Goal: Information Seeking & Learning: Compare options

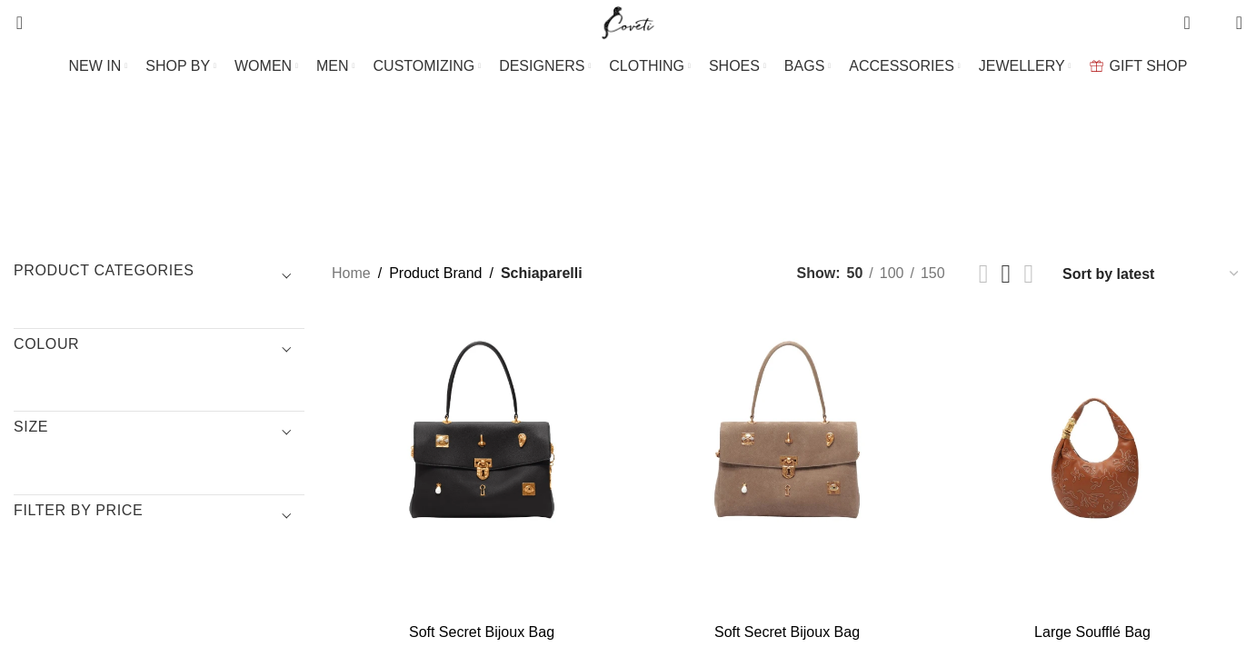
click at [1058, 149] on span "Show sidebar" at bounding box center [628, 323] width 1256 height 647
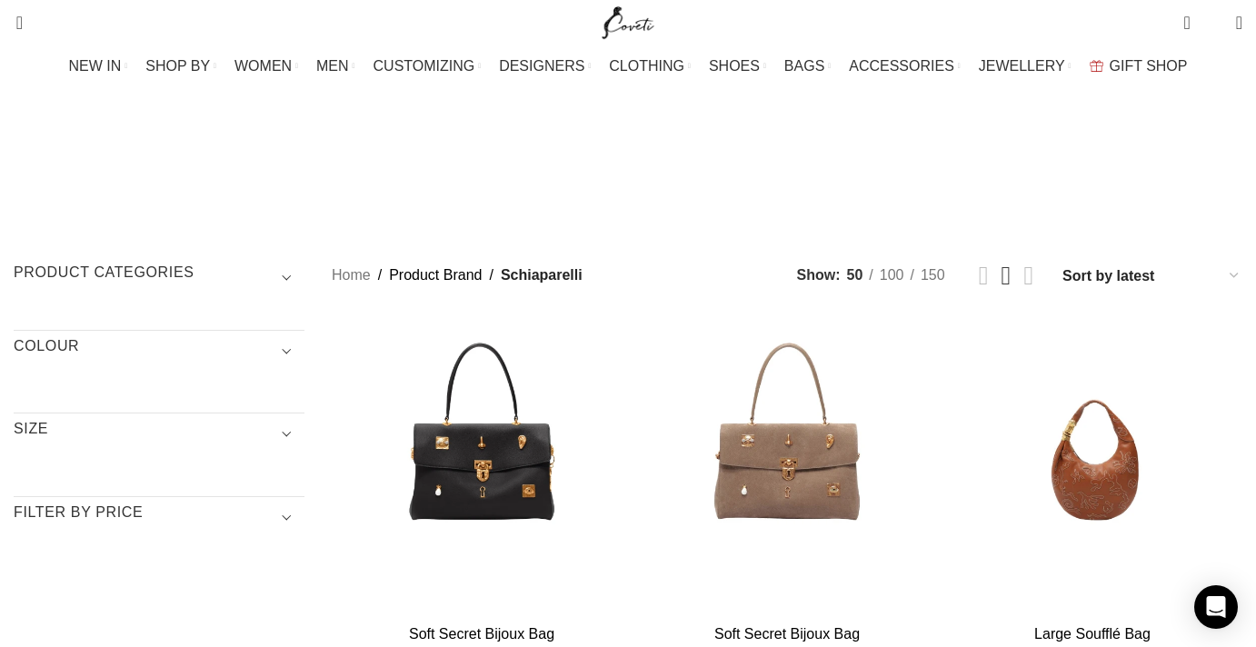
click at [1162, 158] on span "Show sidebar" at bounding box center [628, 323] width 1256 height 647
click at [1160, 157] on span "Show sidebar" at bounding box center [628, 323] width 1256 height 647
click at [1154, 155] on span "Show sidebar" at bounding box center [628, 323] width 1256 height 647
click at [1103, 154] on span "Show sidebar" at bounding box center [628, 323] width 1256 height 647
click at [1152, 156] on span "Show sidebar" at bounding box center [628, 323] width 1256 height 647
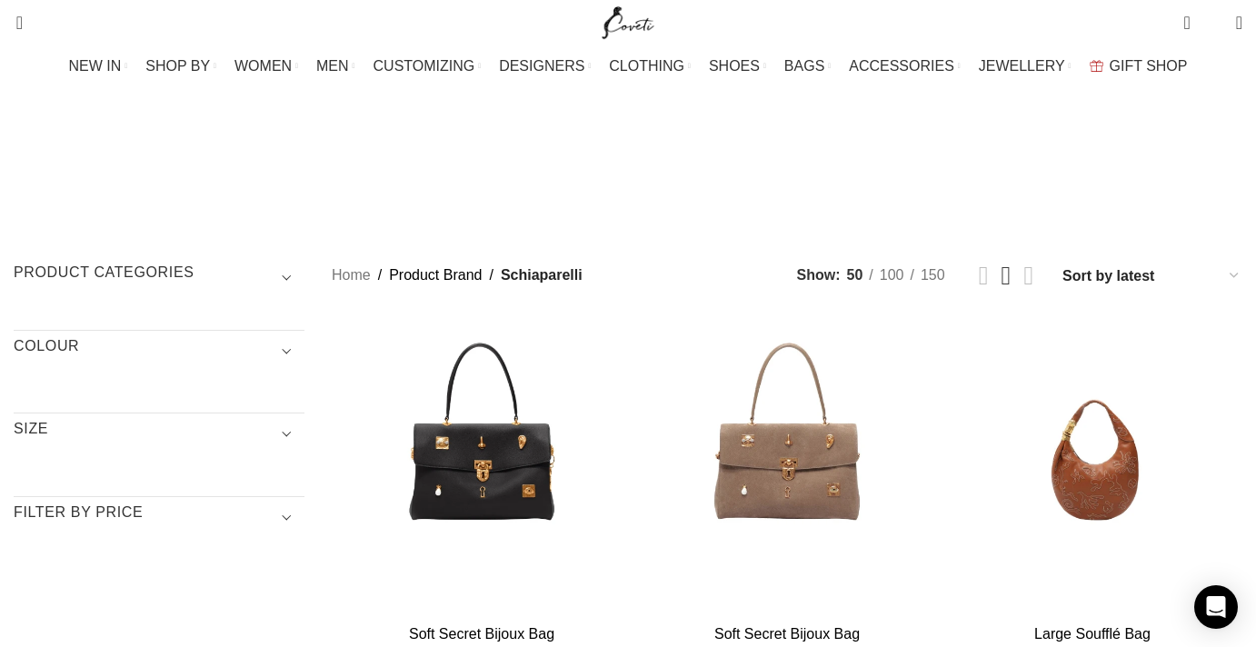
click at [1152, 156] on span "Show sidebar" at bounding box center [628, 323] width 1256 height 647
click at [1157, 160] on span "Show sidebar" at bounding box center [628, 323] width 1256 height 647
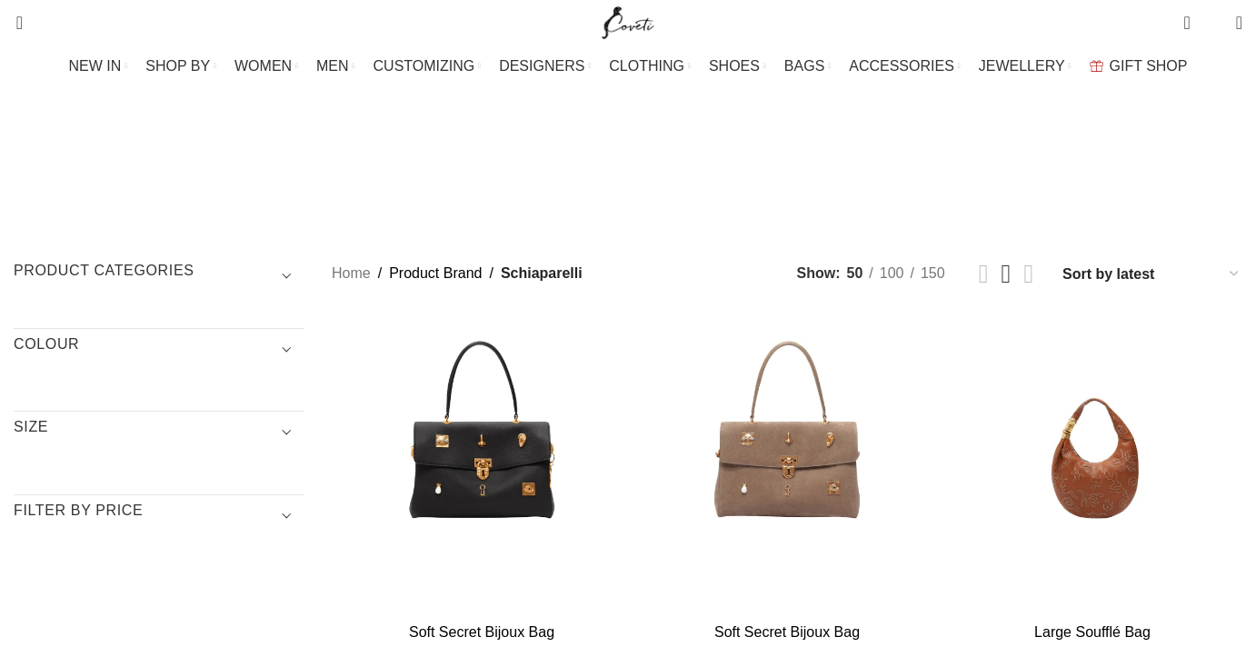
click at [1108, 153] on span "Show sidebar" at bounding box center [628, 323] width 1256 height 647
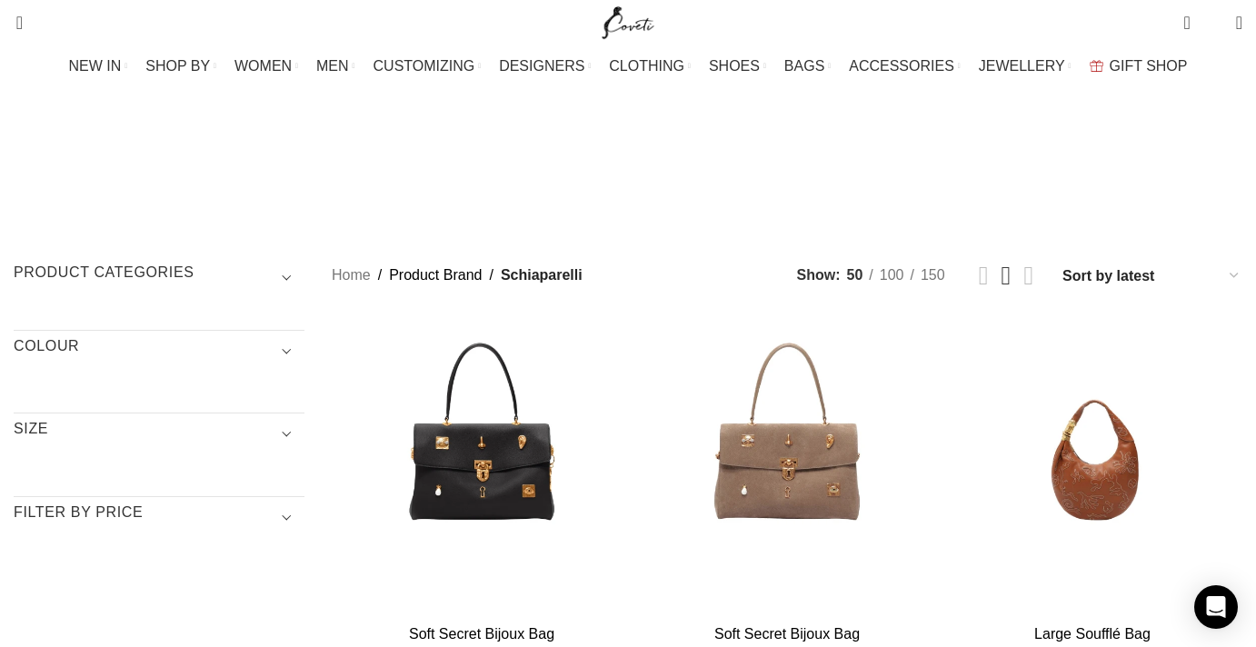
click at [1156, 154] on span "Show sidebar" at bounding box center [628, 323] width 1256 height 647
click at [1161, 154] on span "Show sidebar" at bounding box center [628, 323] width 1256 height 647
click at [149, 263] on h3 "Product categories" at bounding box center [159, 278] width 291 height 31
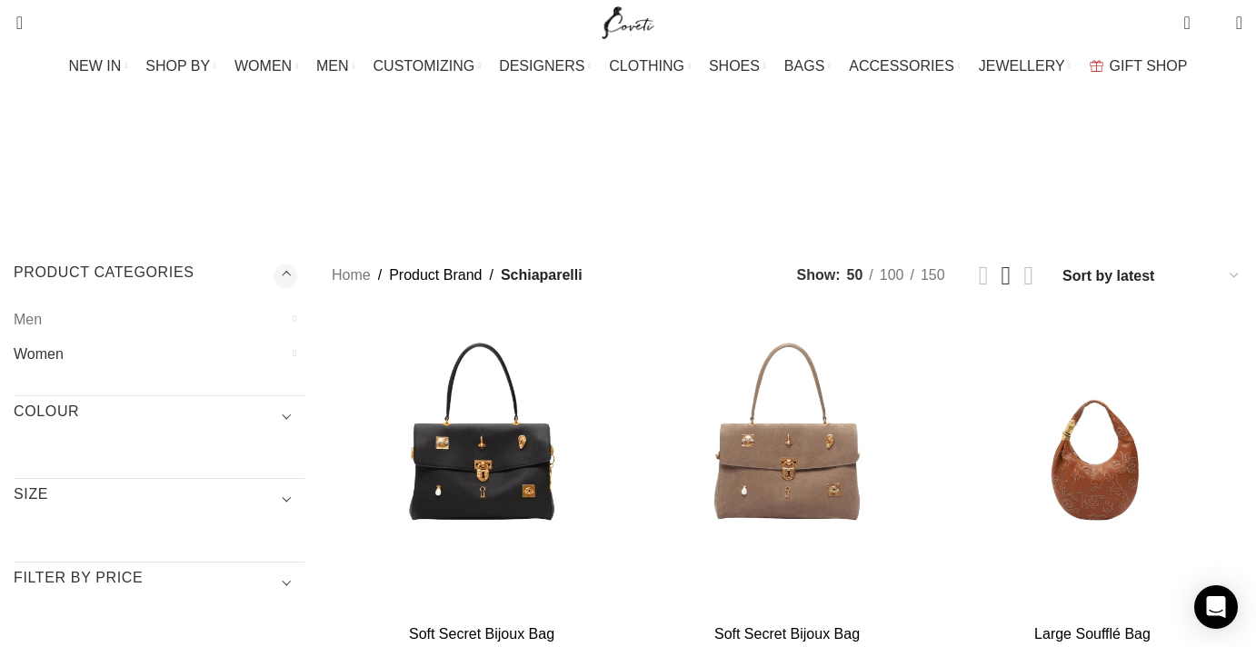
click at [108, 337] on link "Women" at bounding box center [148, 354] width 268 height 35
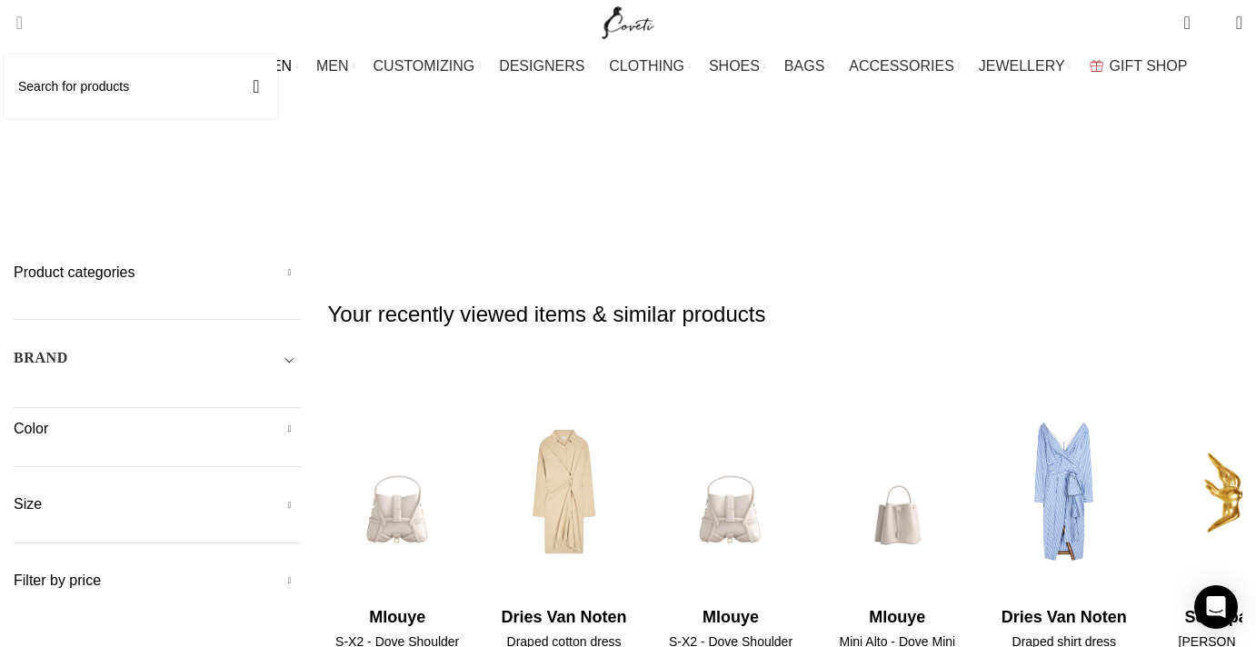
click at [14, 23] on span "Search" at bounding box center [14, 23] width 0 height 18
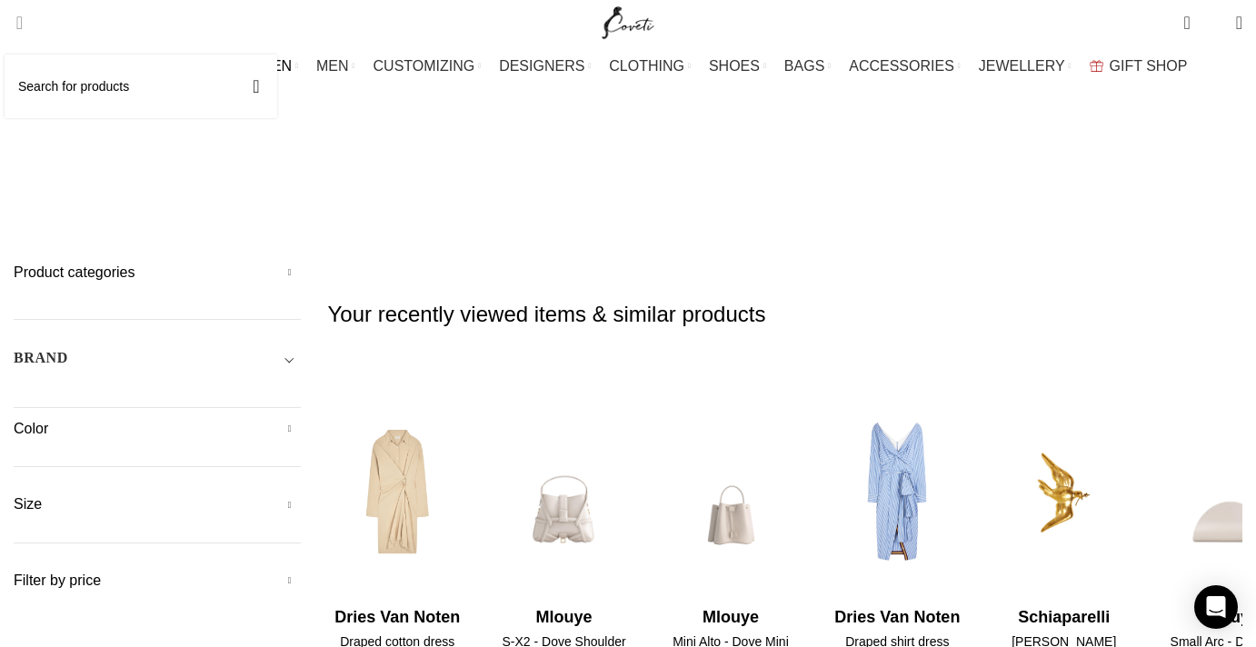
click at [14, 22] on span "Search" at bounding box center [14, 23] width 0 height 18
click at [93, 86] on input "Search" at bounding box center [141, 87] width 273 height 64
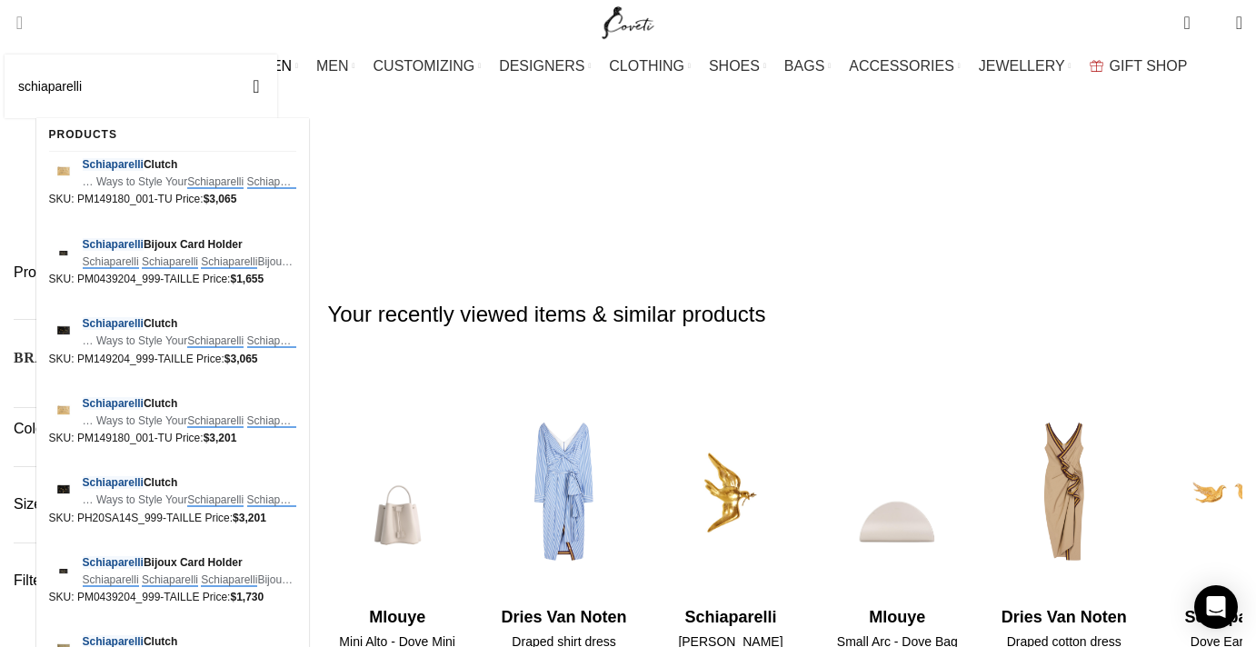
type input "schiaparelli"
click at [235, 55] on button "Search" at bounding box center [256, 87] width 42 height 64
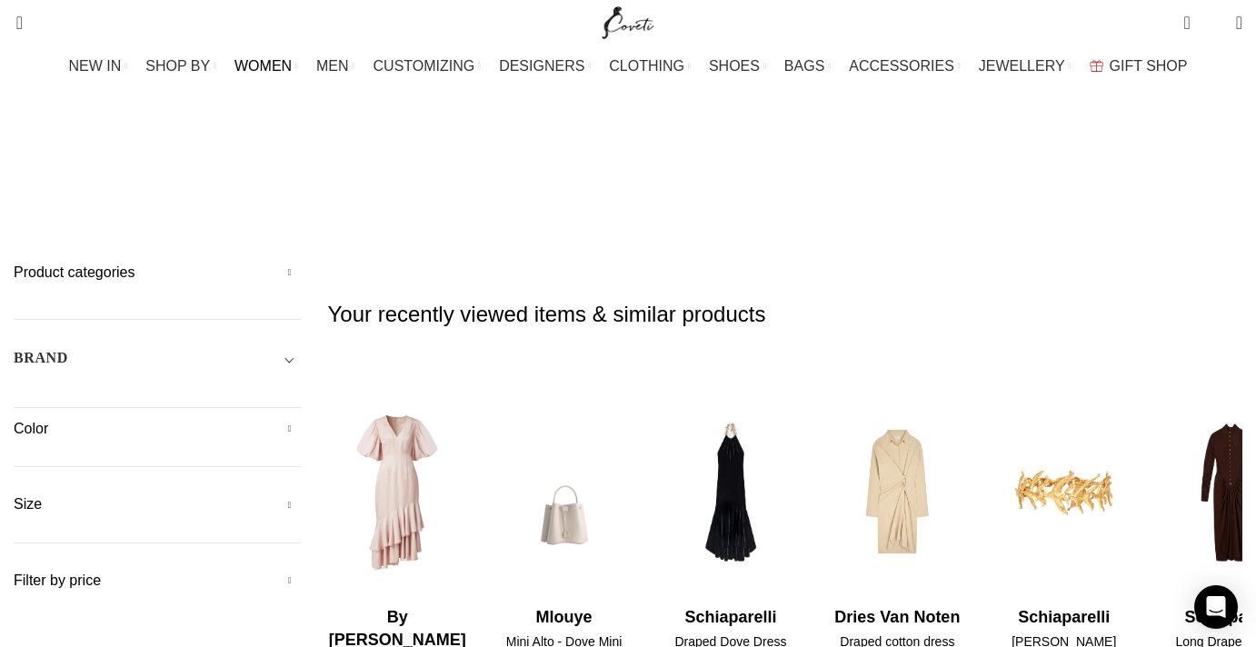
click at [222, 347] on div "BRAND" at bounding box center [157, 363] width 287 height 33
click at [301, 347] on span "Toggle filter" at bounding box center [290, 358] width 22 height 22
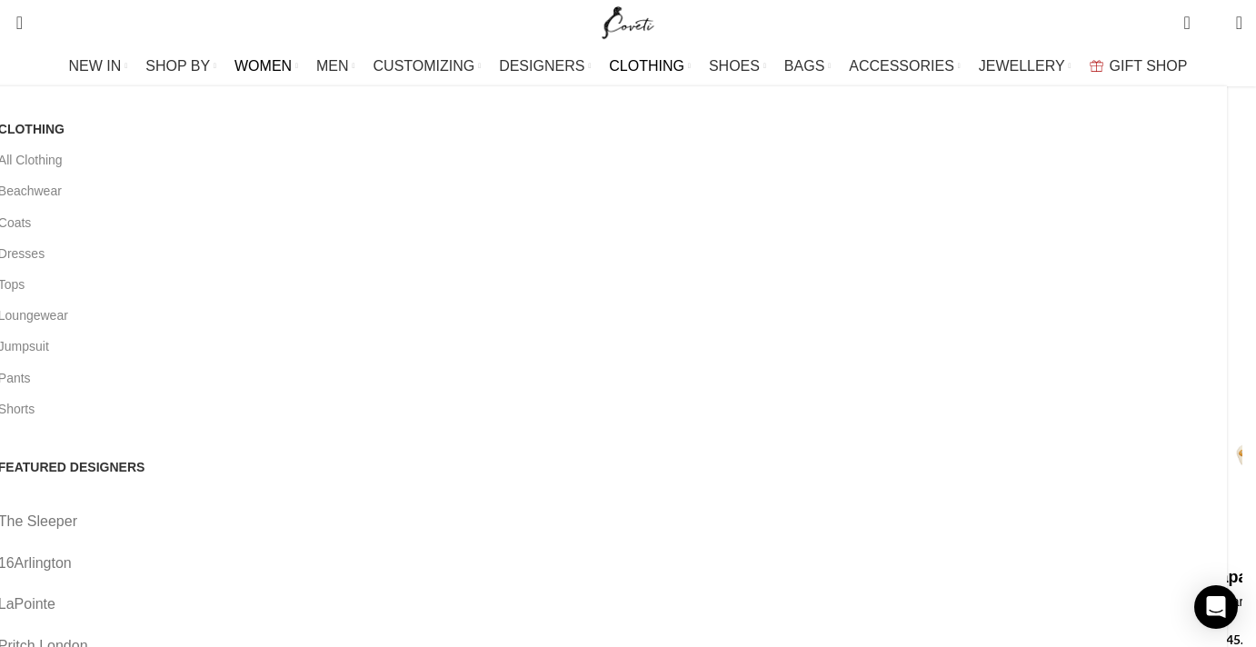
scroll to position [36, 0]
click at [659, 67] on span "CLOTHING" at bounding box center [646, 65] width 75 height 17
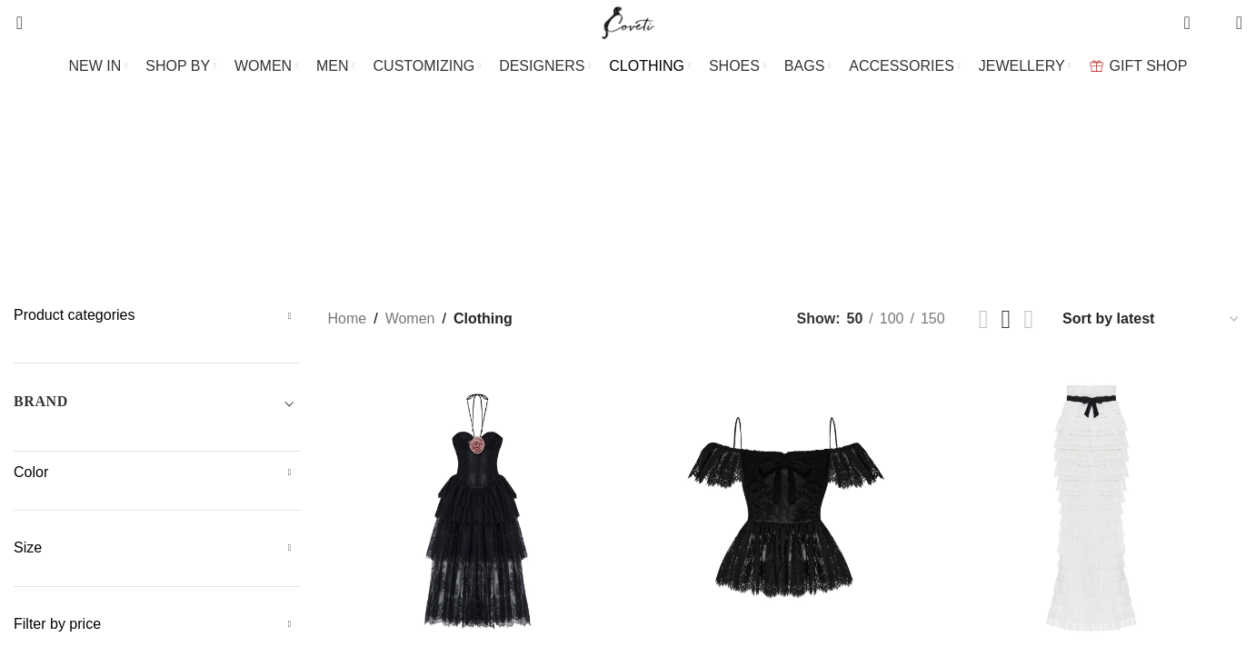
click at [1060, 305] on select "Sort by popularity Sort by average rating Sort by latest Sort by price: low to …" at bounding box center [1151, 318] width 182 height 26
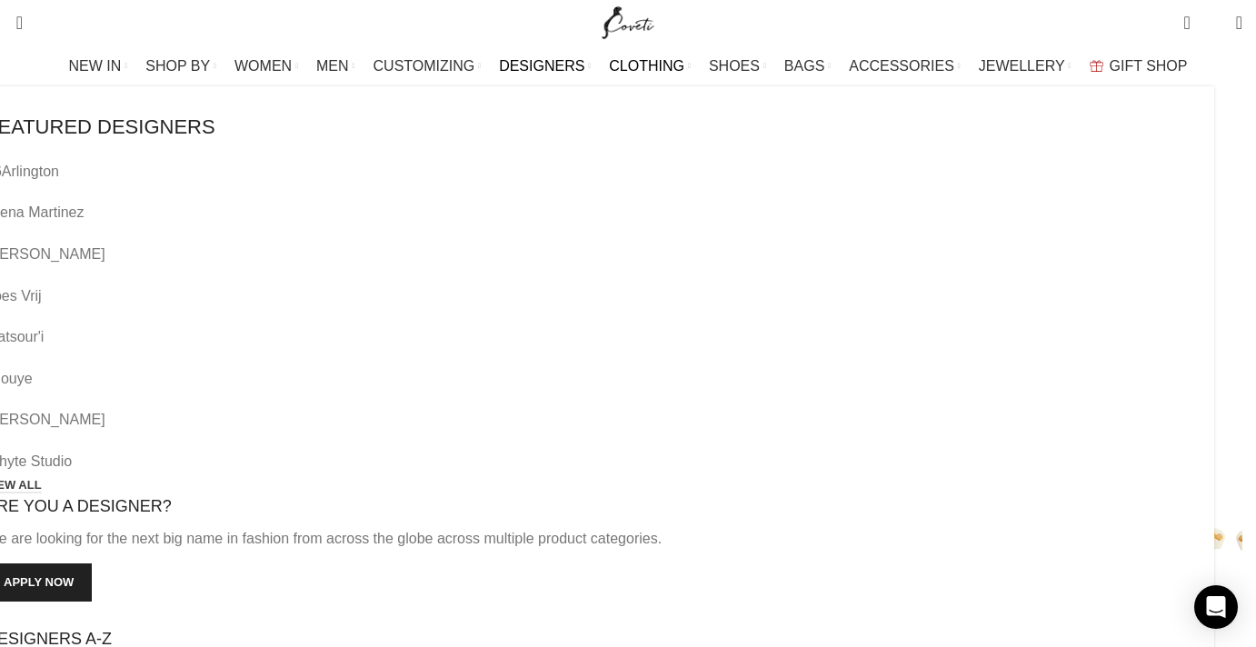
click at [576, 68] on span "DESIGNERS" at bounding box center [541, 65] width 85 height 17
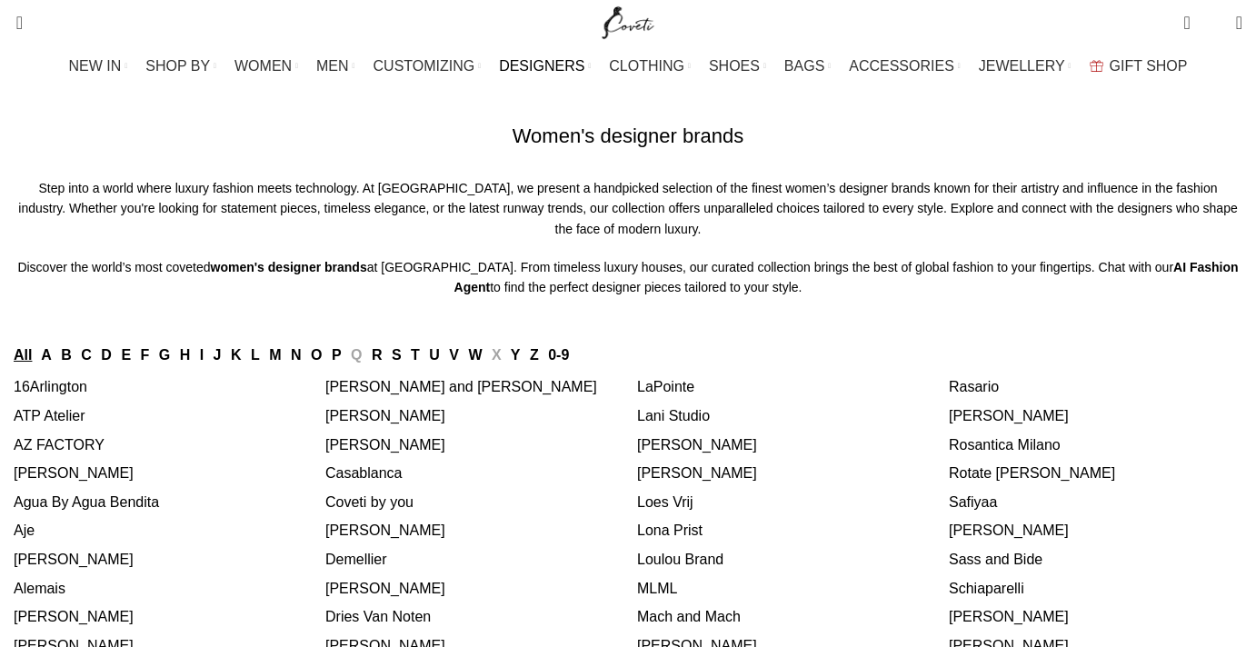
click at [402, 363] on link "S" at bounding box center [397, 354] width 10 height 15
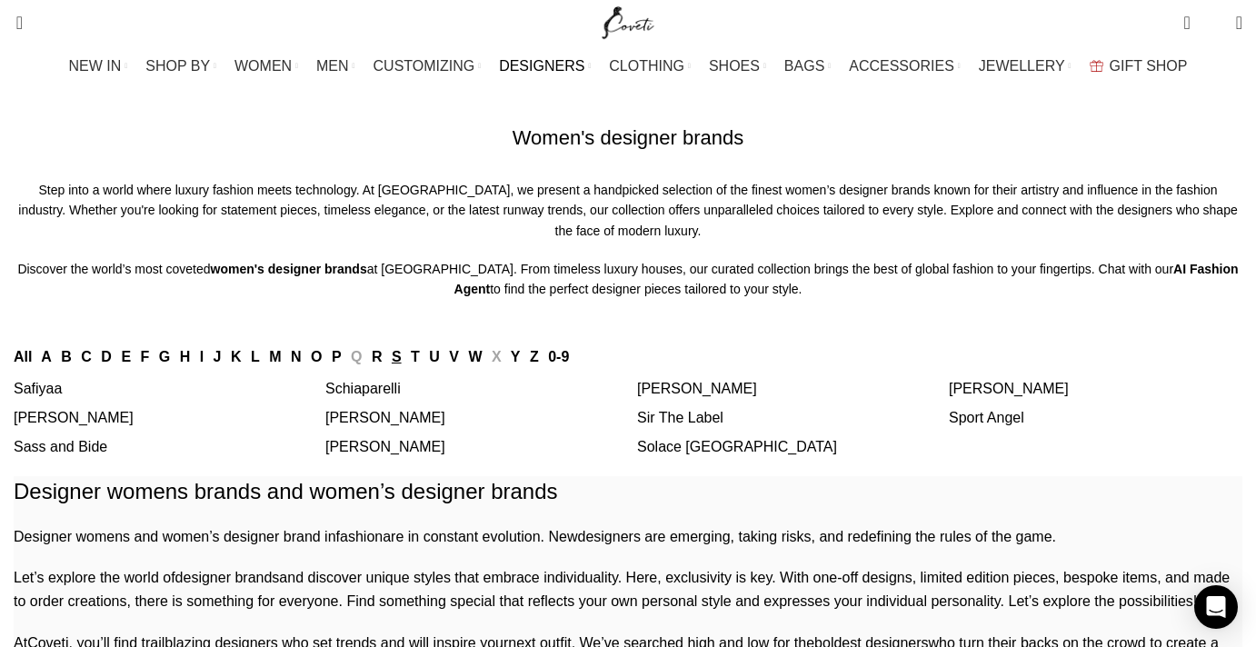
click at [401, 396] on link "Schiaparelli" at bounding box center [362, 388] width 75 height 15
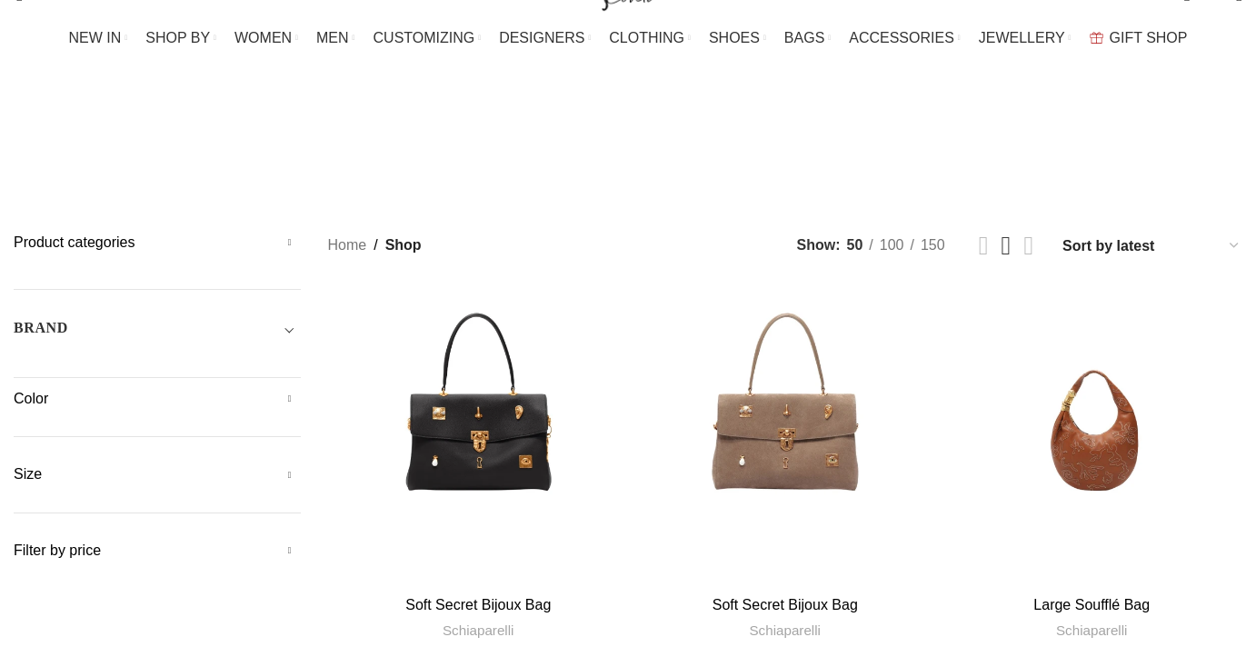
scroll to position [10, 0]
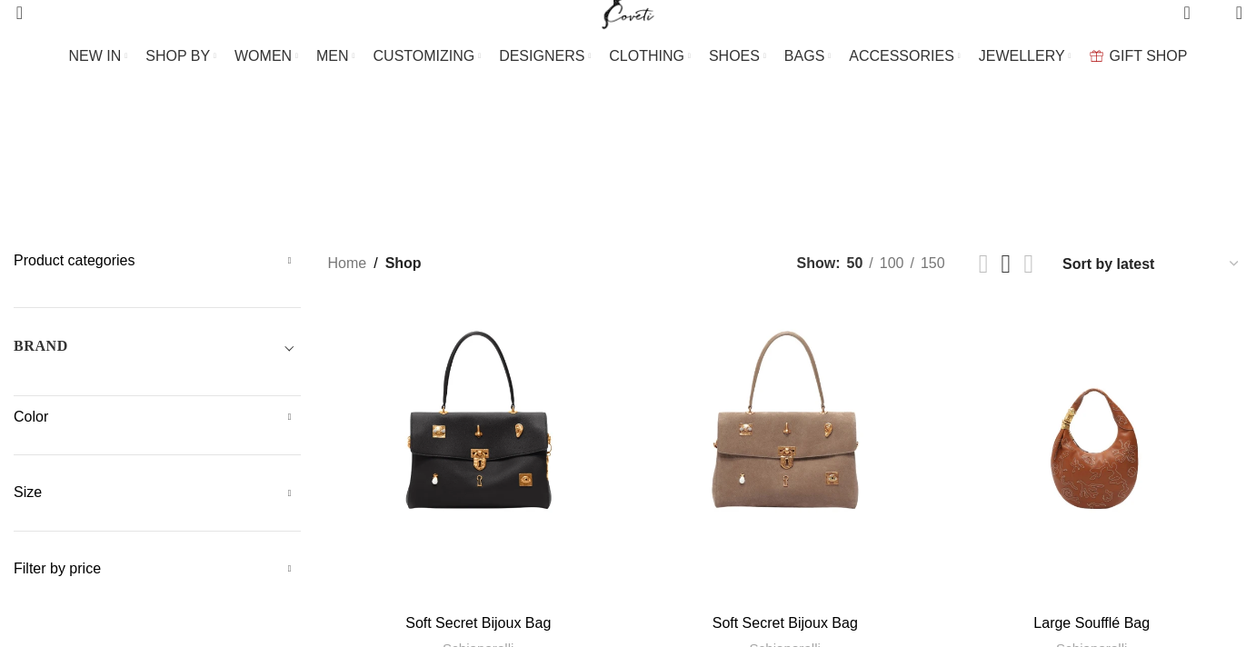
click at [1060, 251] on select "Sort by popularity Sort by average rating Sort by latest Sort by price: low to …" at bounding box center [1151, 264] width 182 height 26
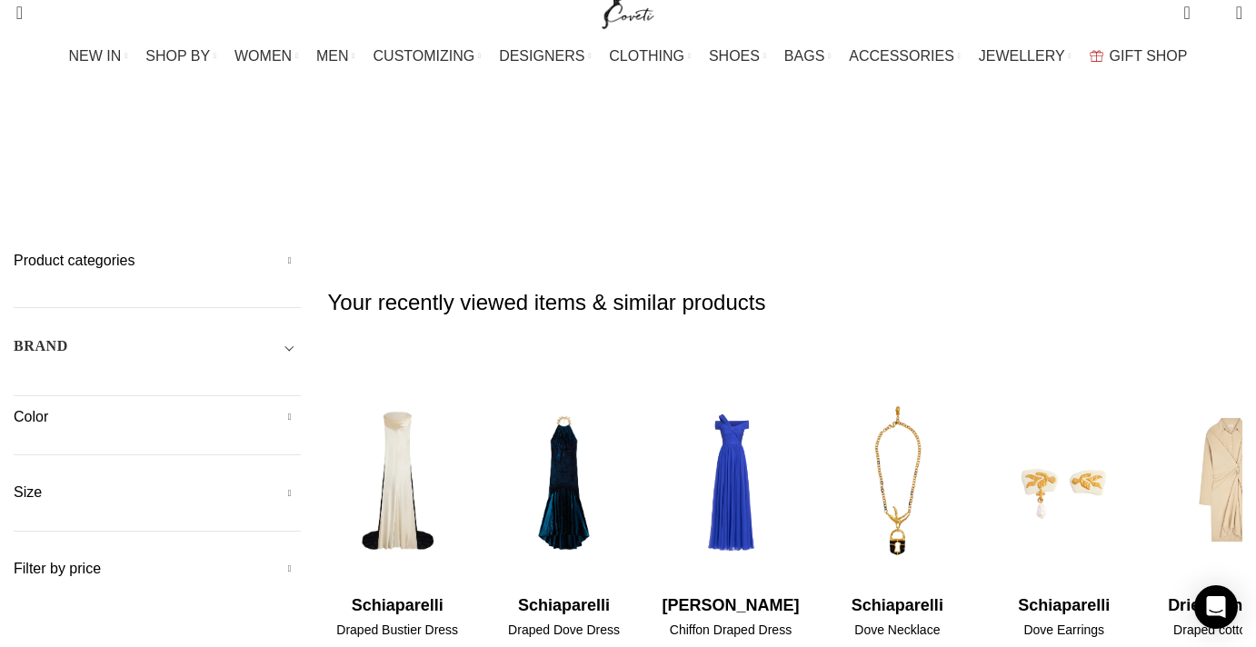
select select "price-desc"
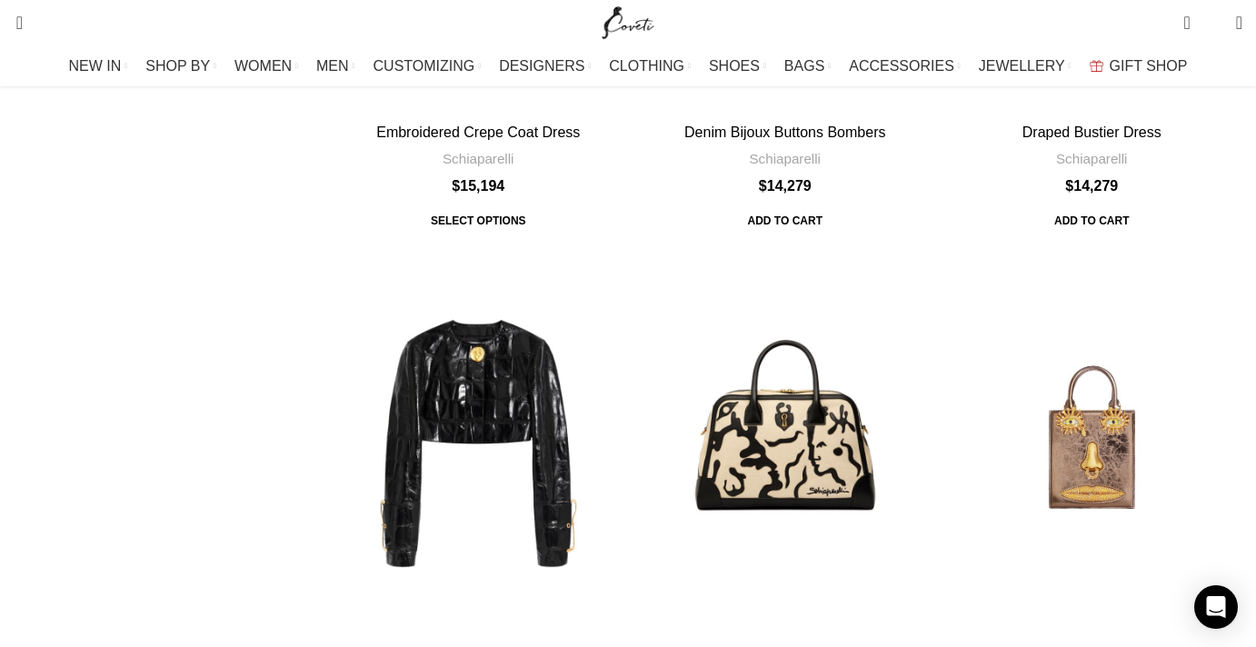
scroll to position [2657, 0]
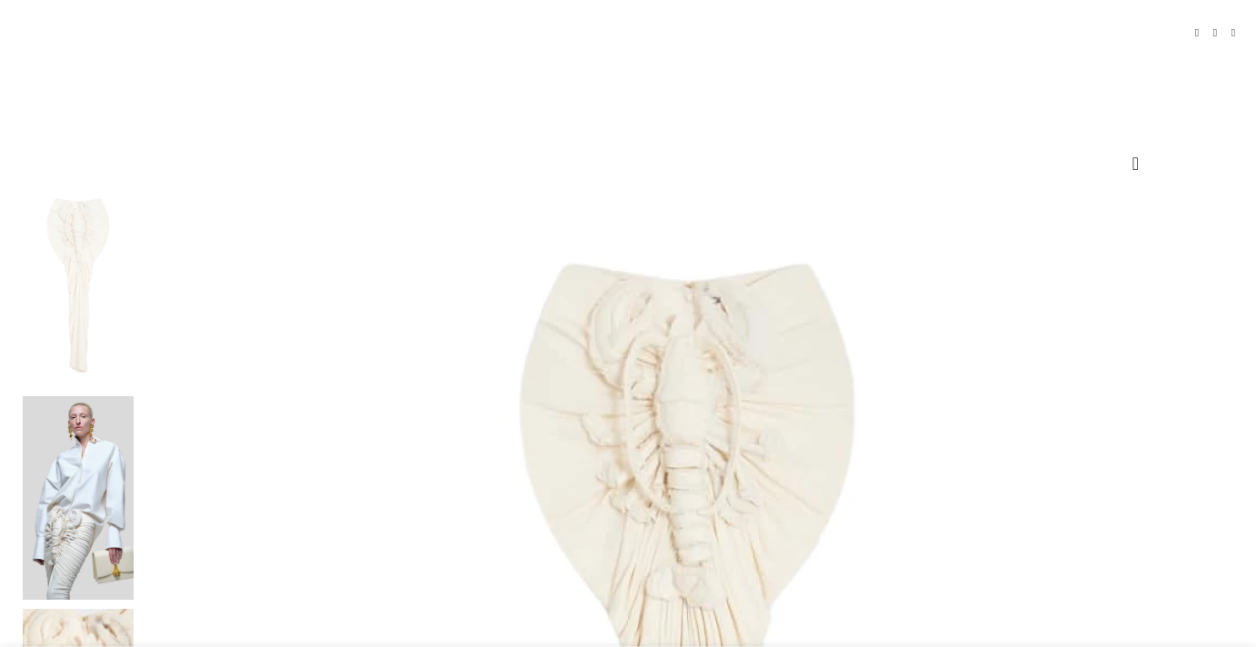
scroll to position [152, 0]
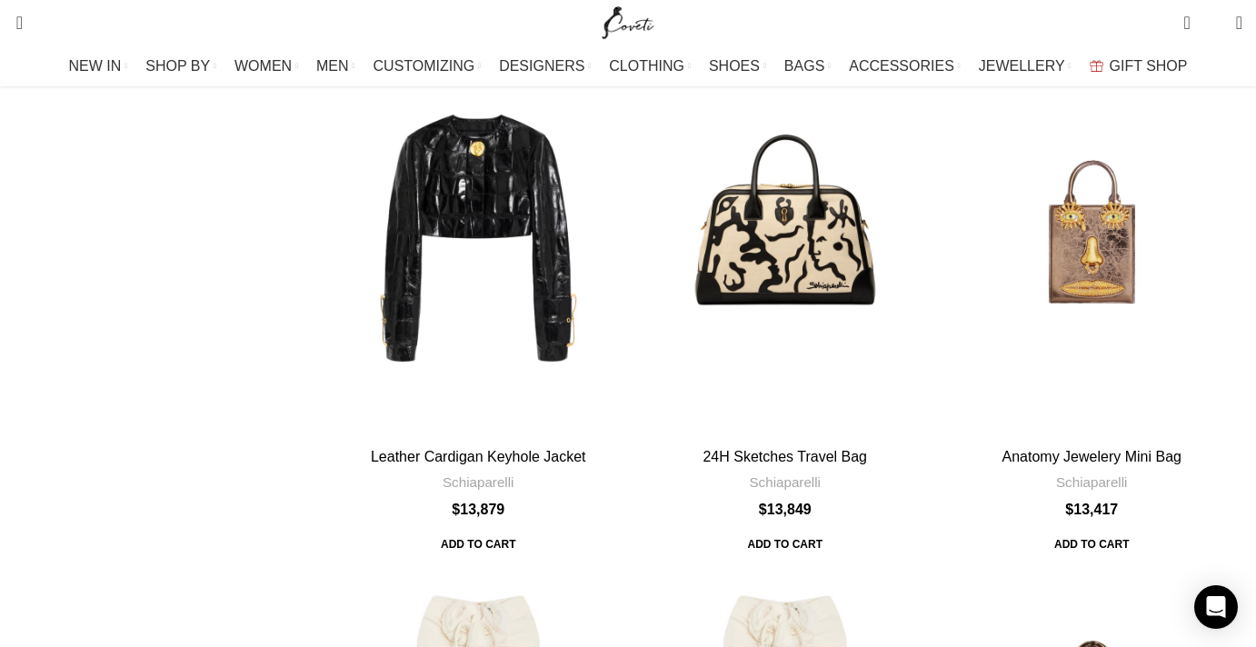
scroll to position [3643, 0]
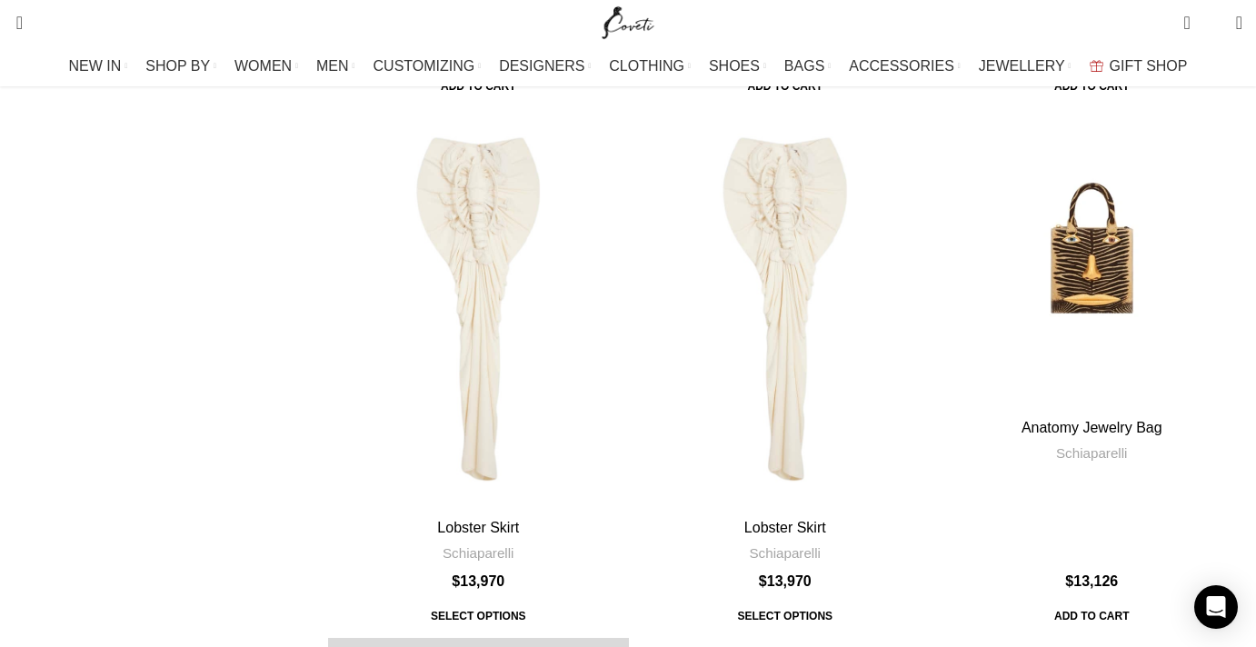
scroll to position [3911, 0]
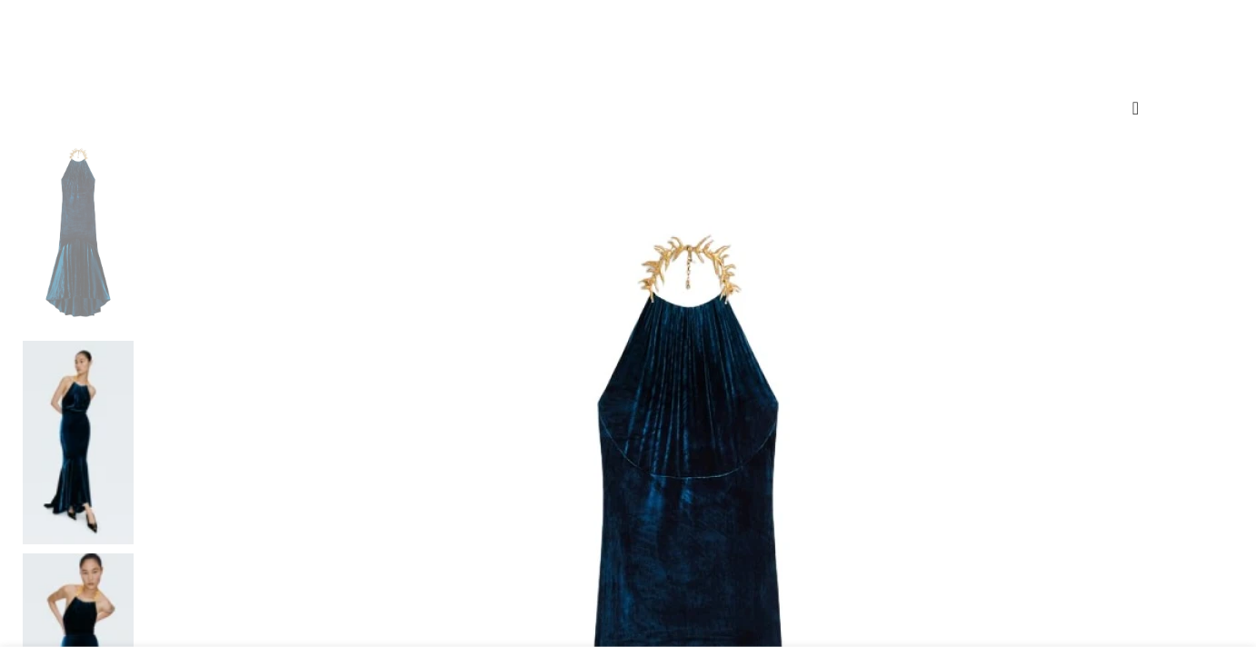
scroll to position [387, 0]
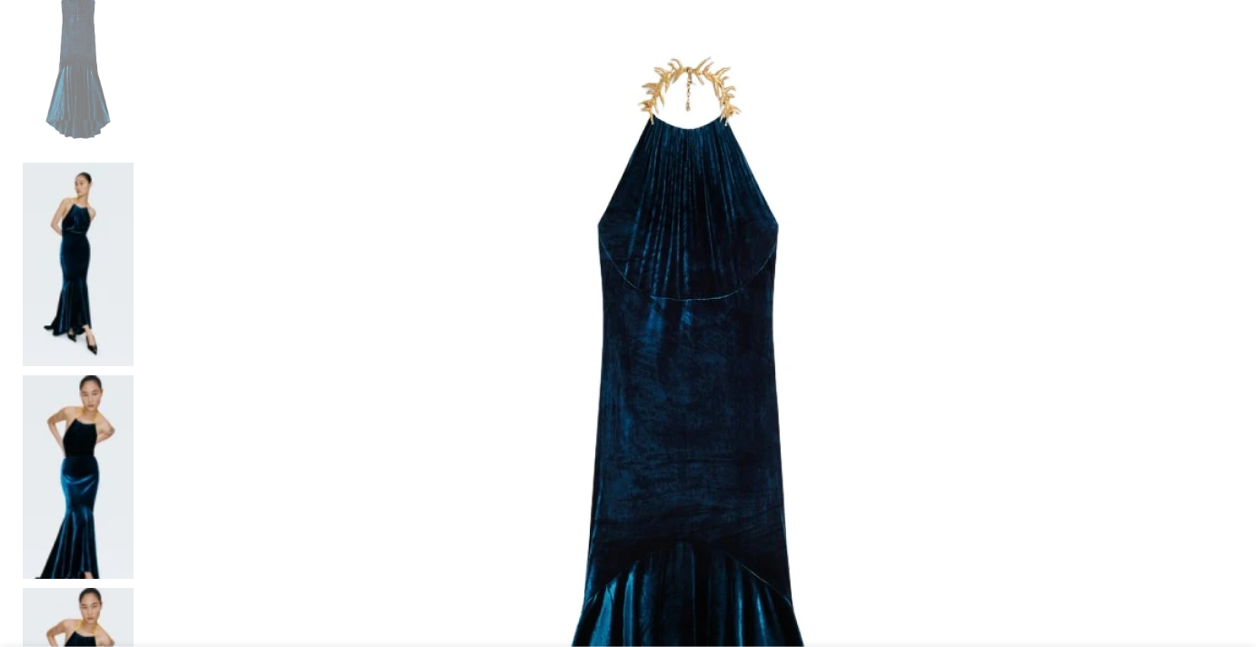
click at [134, 163] on img at bounding box center [78, 265] width 111 height 204
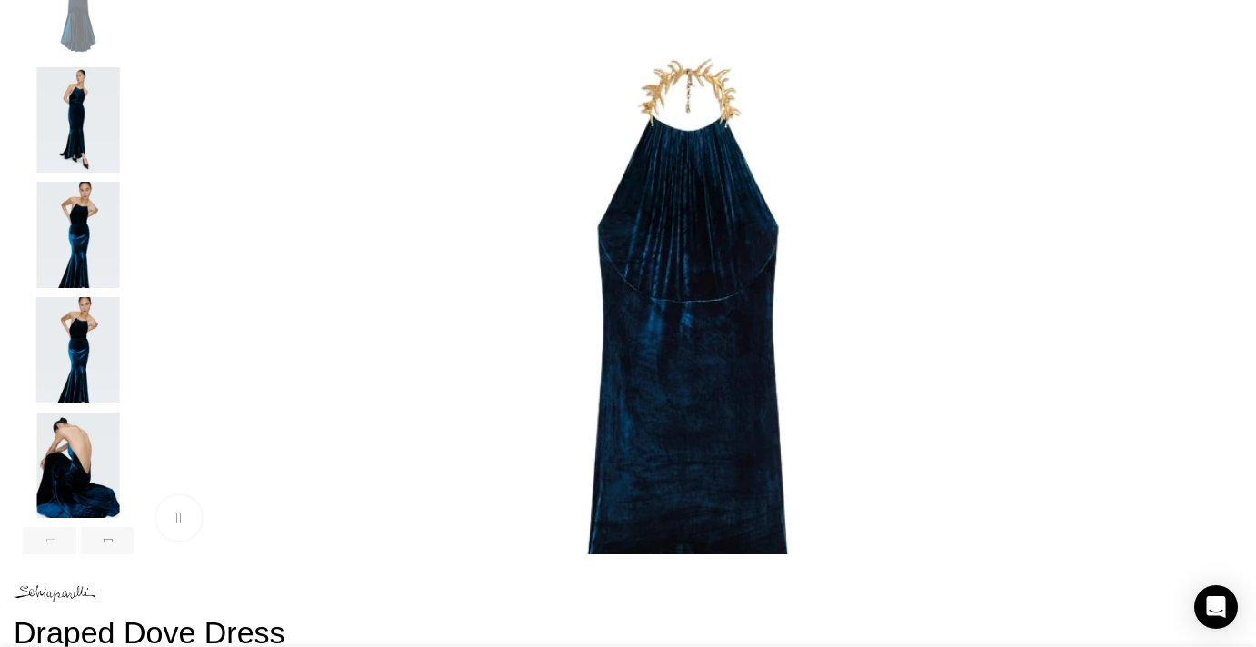
click at [134, 242] on img "3 / 6" at bounding box center [78, 235] width 111 height 106
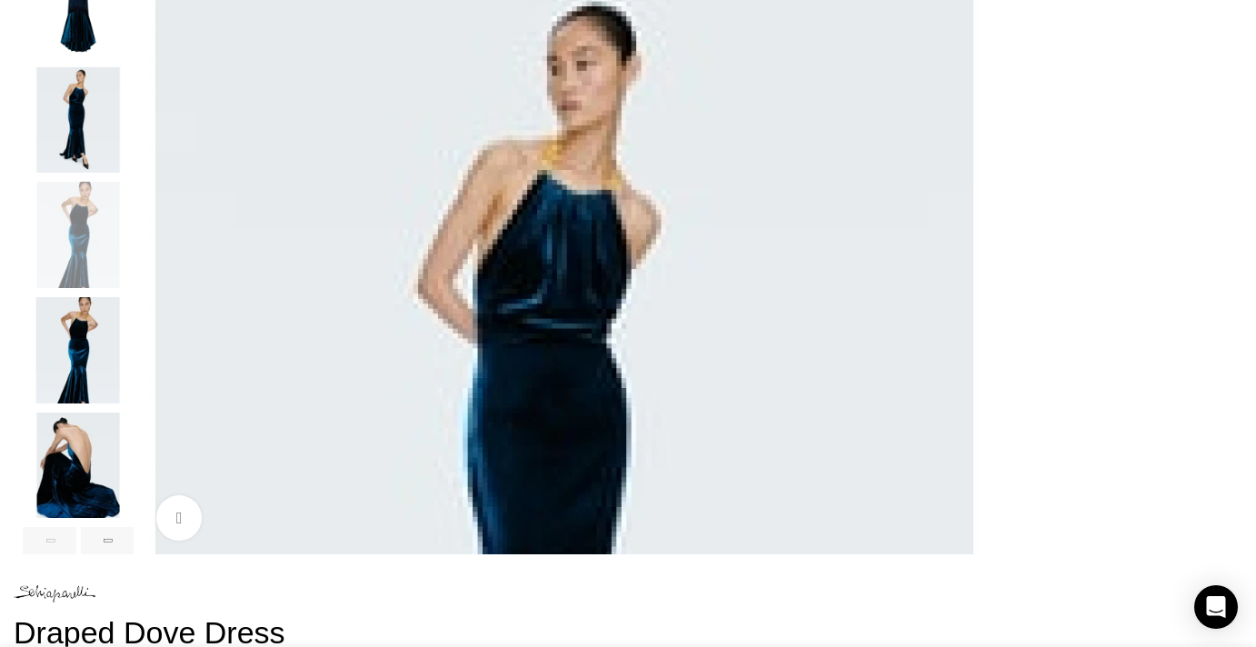
click at [134, 365] on img "4 / 6" at bounding box center [78, 350] width 111 height 106
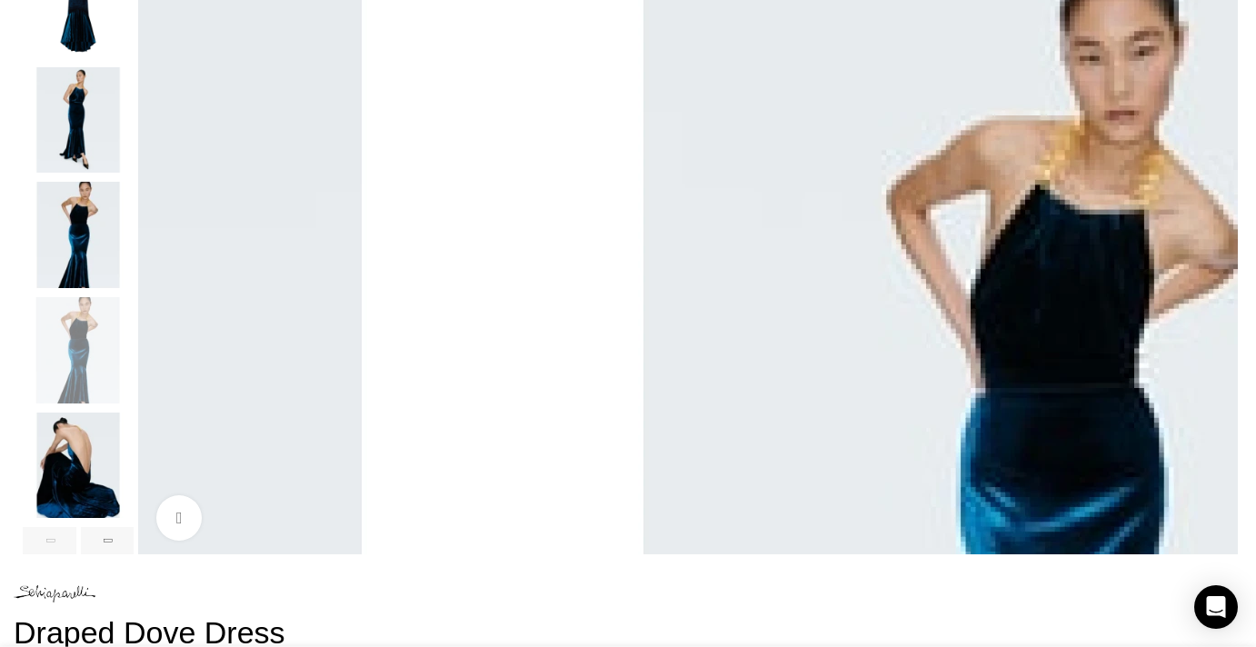
click at [134, 451] on img "5 / 6" at bounding box center [78, 465] width 111 height 106
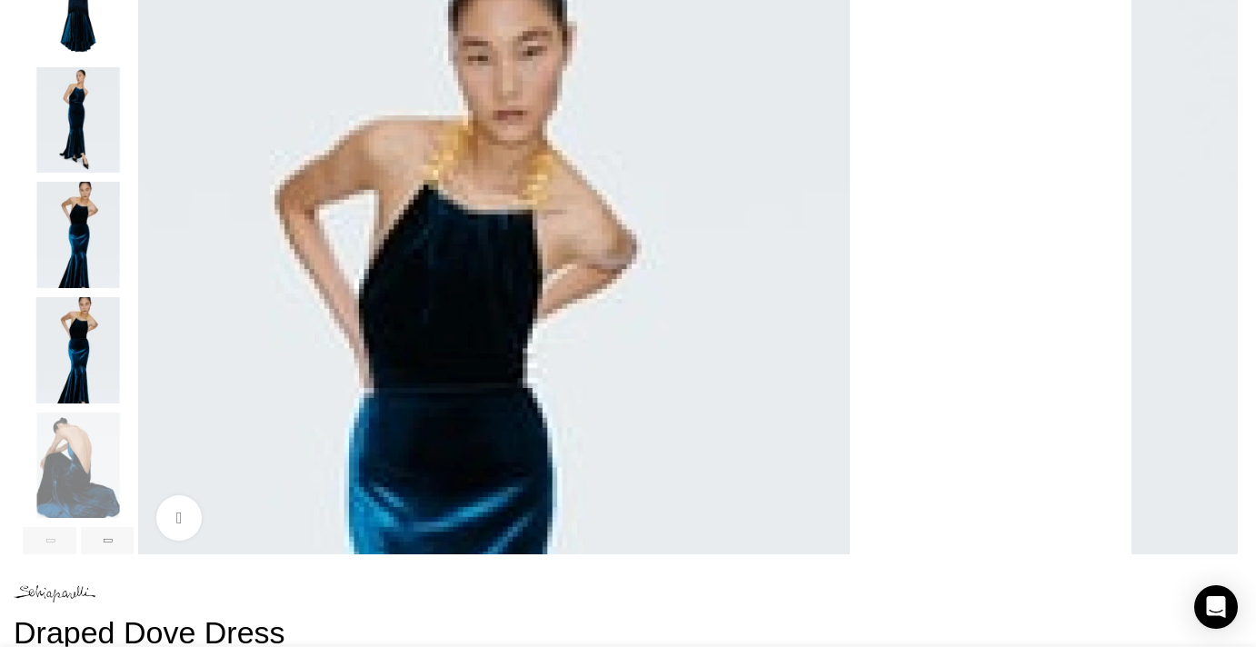
click at [134, 387] on img "4 / 6" at bounding box center [78, 350] width 111 height 106
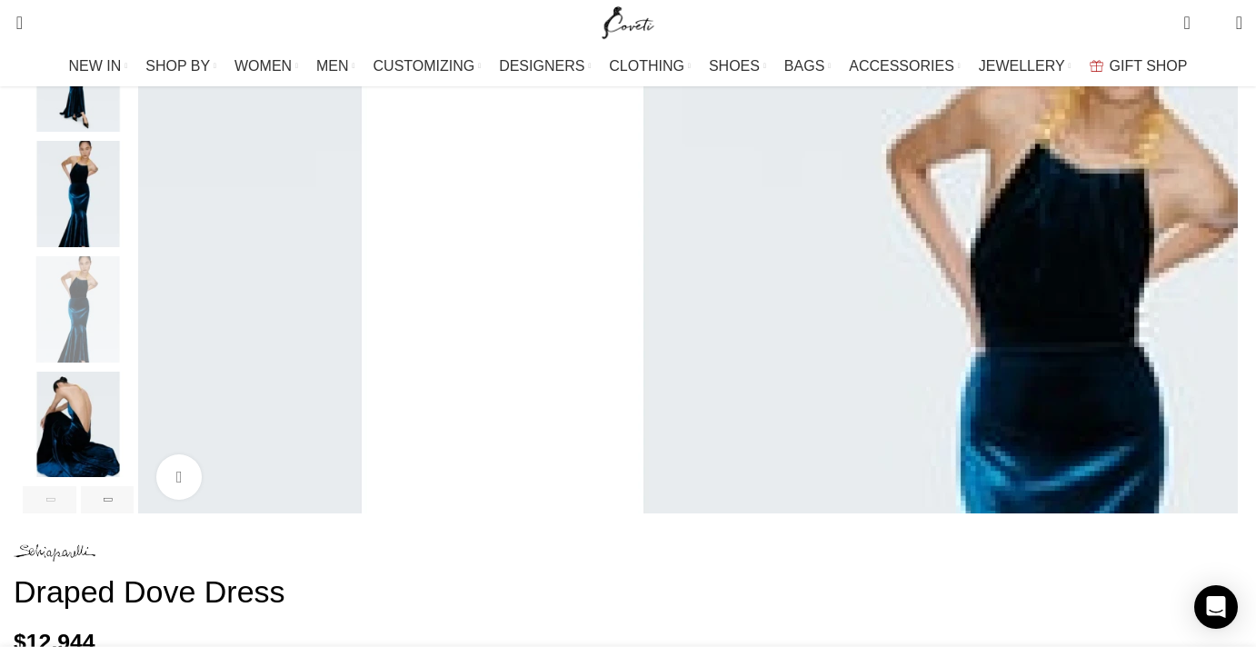
scroll to position [0, 191]
click at [134, 513] on div "Next slide" at bounding box center [108, 499] width 54 height 27
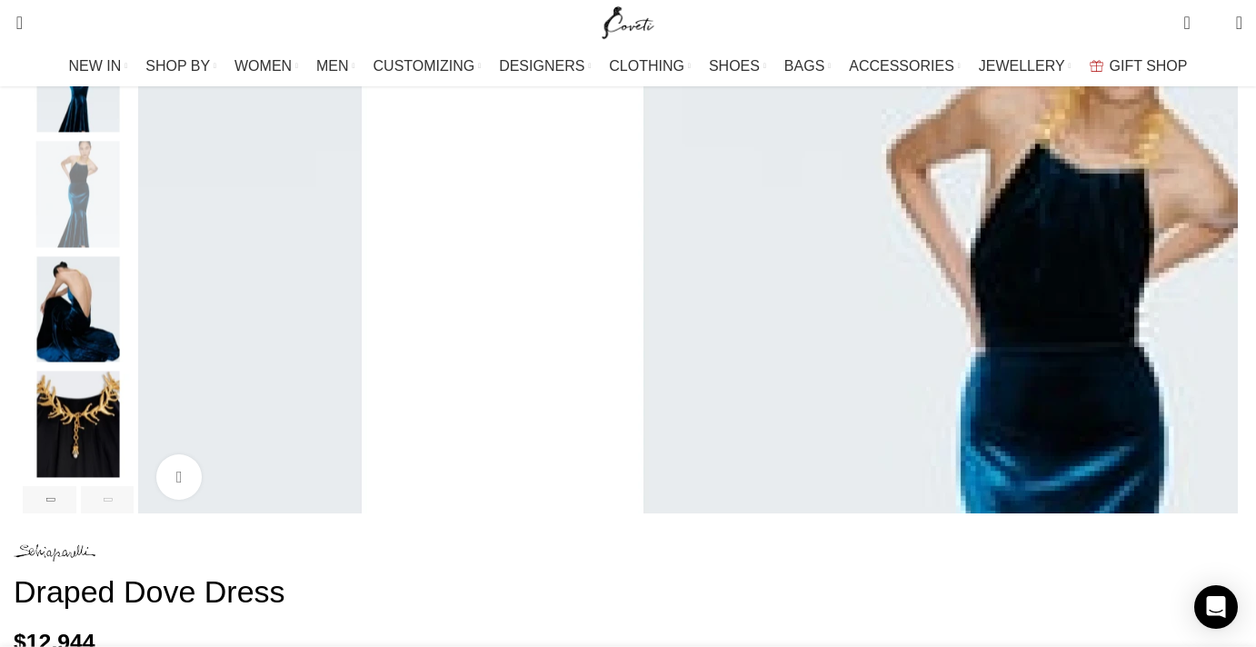
click at [134, 454] on img "6 / 6" at bounding box center [78, 425] width 111 height 106
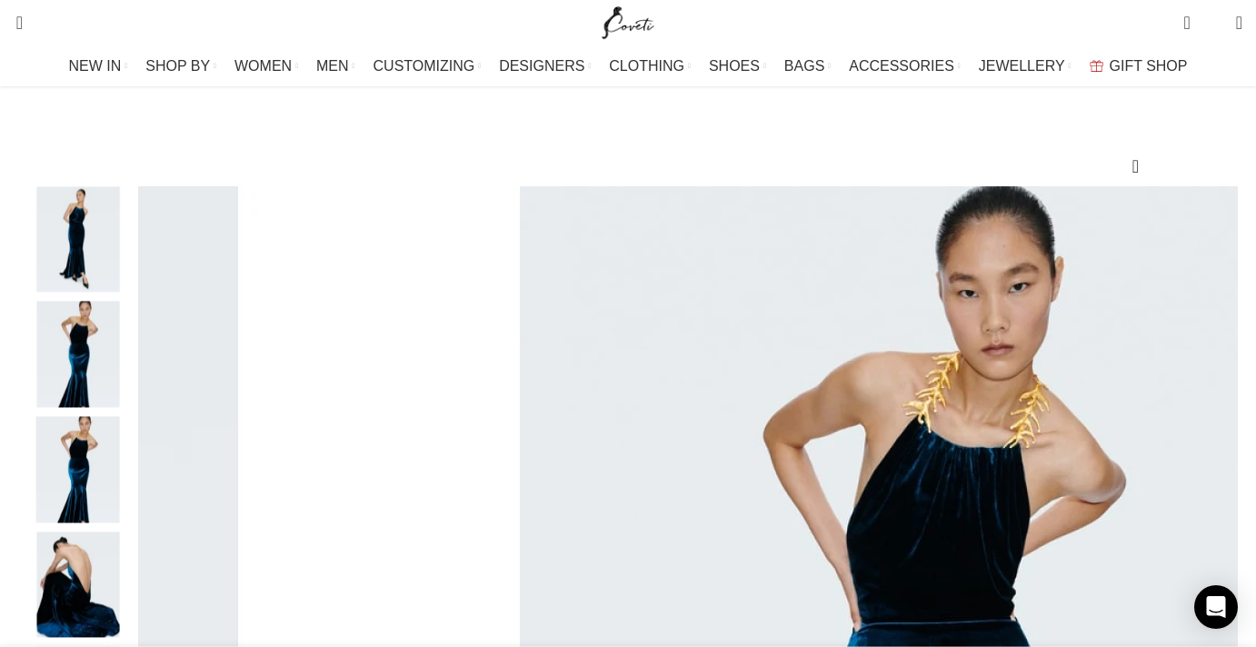
scroll to position [80, 0]
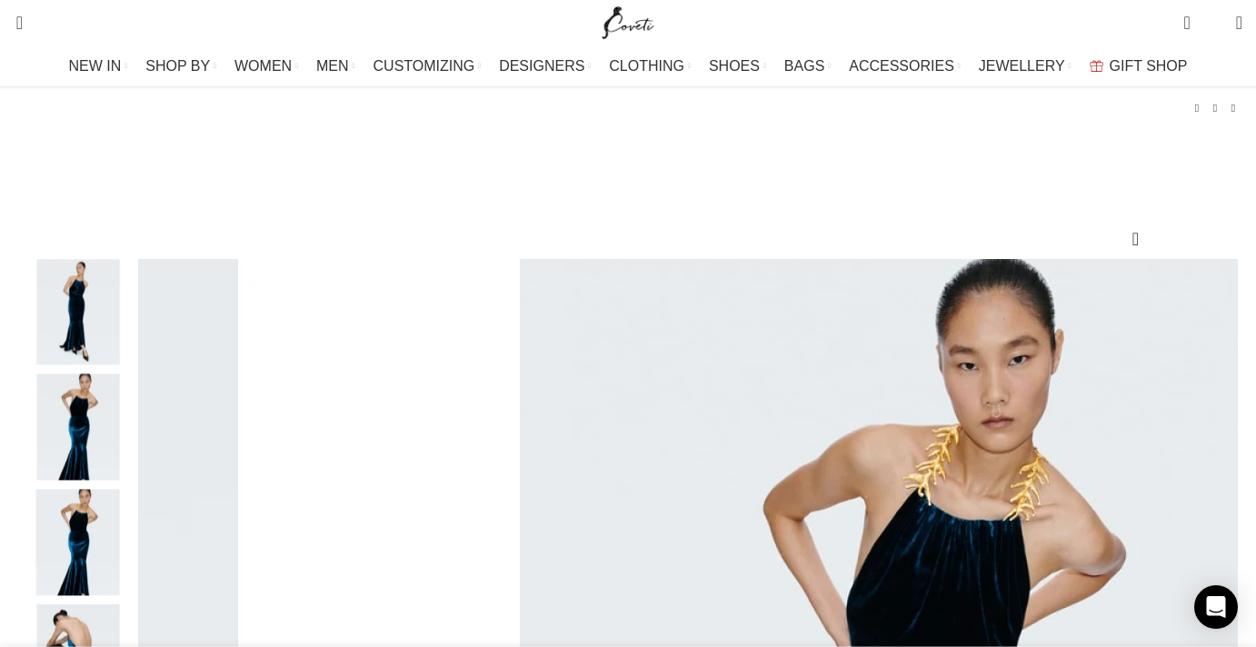
click at [134, 365] on img "2 / 6" at bounding box center [78, 312] width 111 height 106
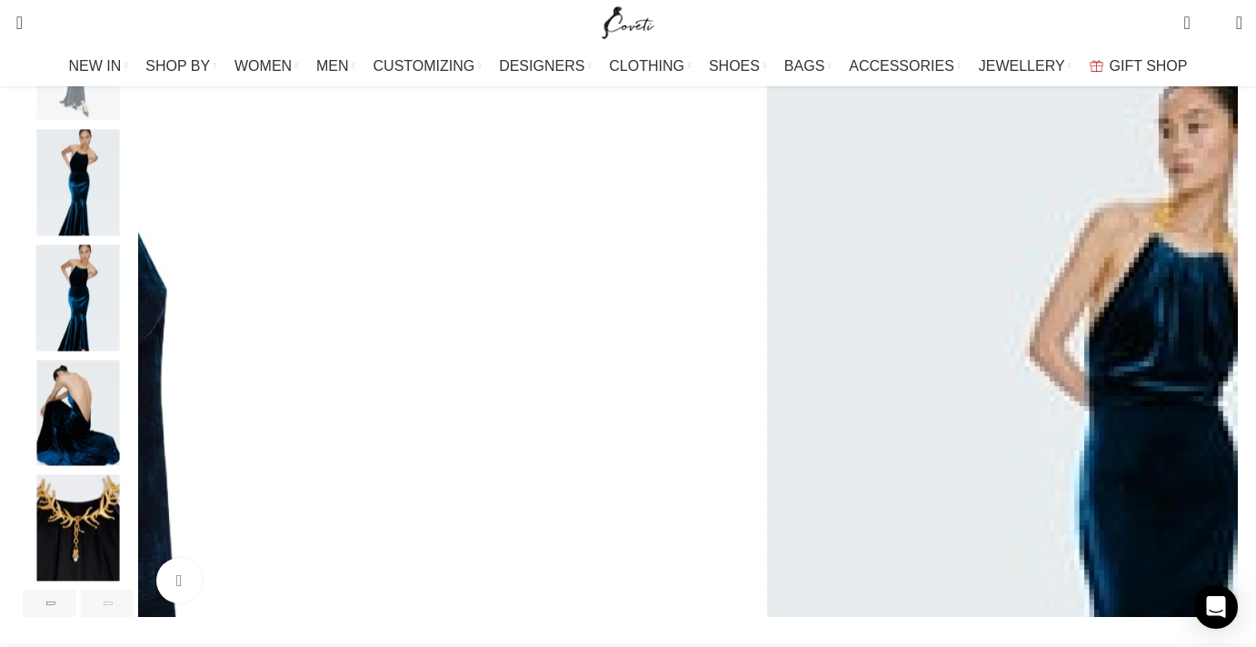
scroll to position [0, 382]
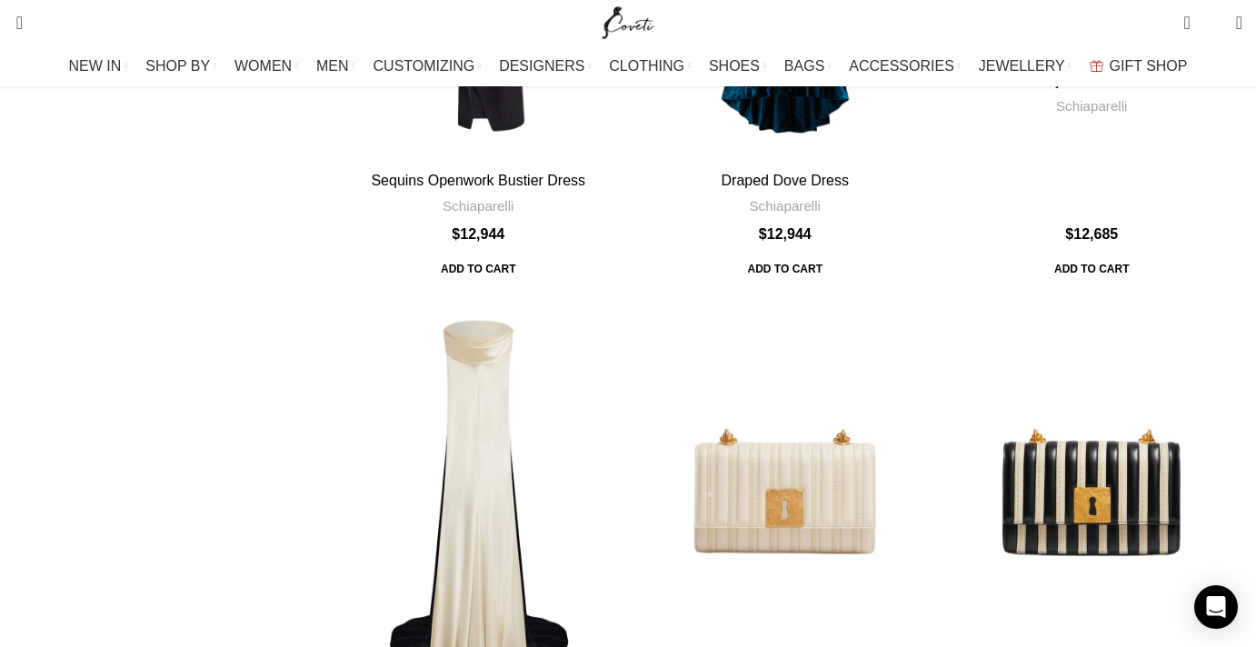
scroll to position [5281, 0]
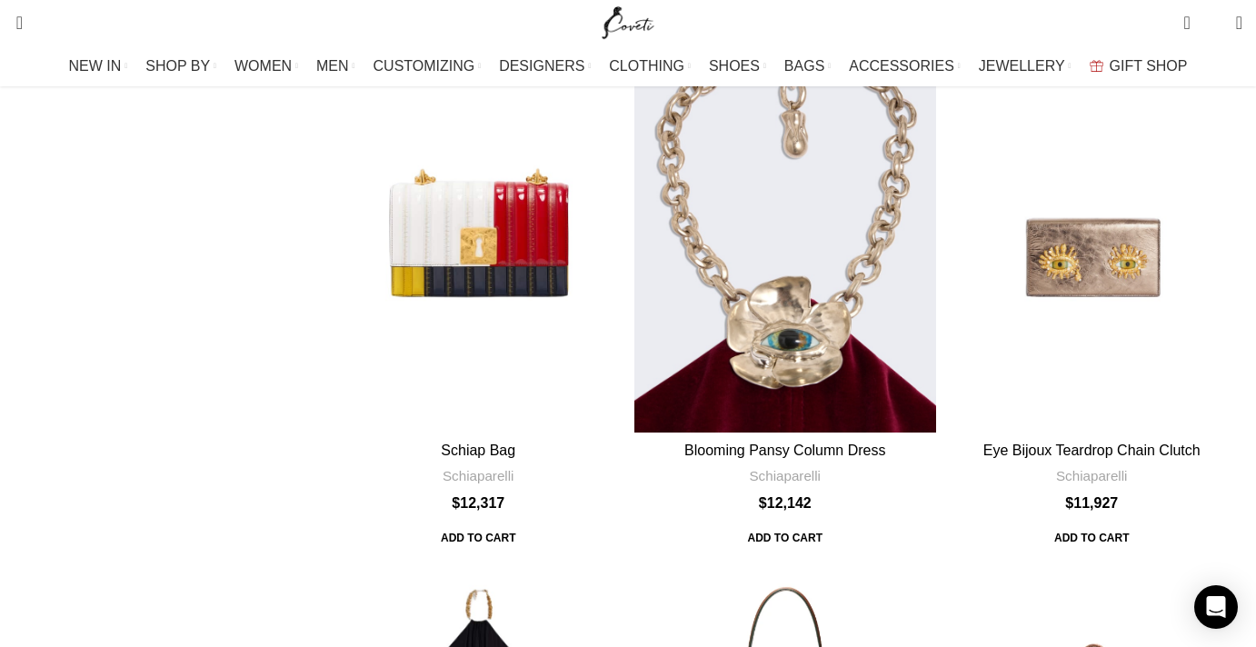
scroll to position [6590, 0]
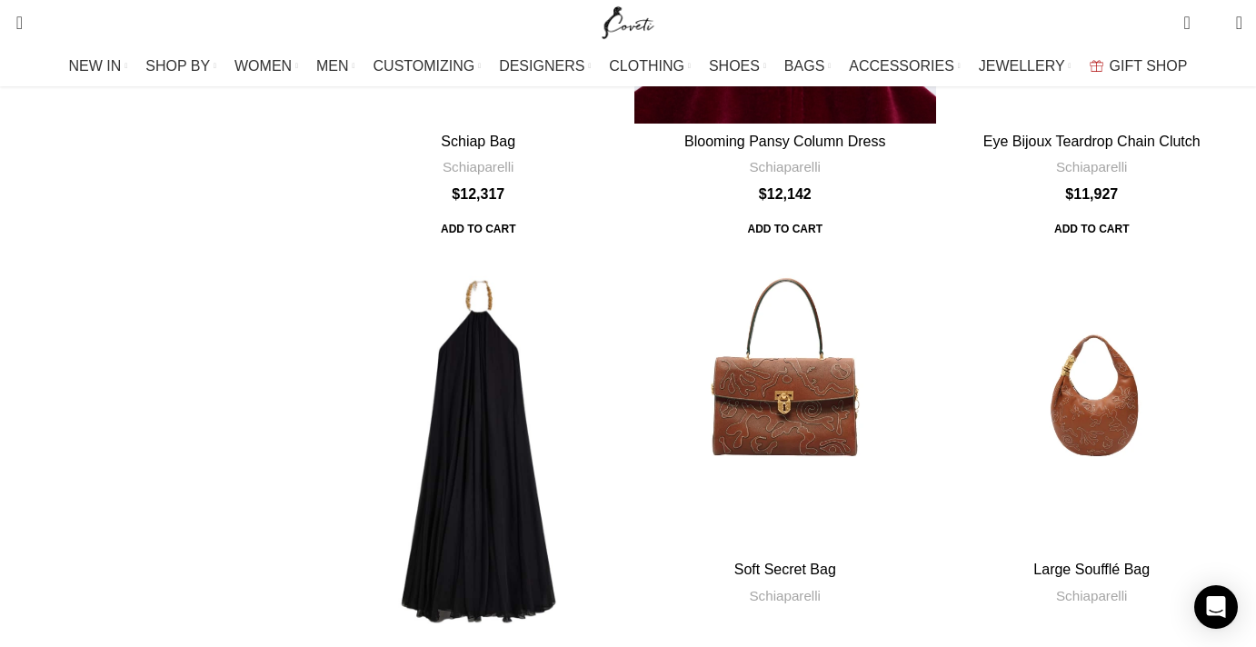
scroll to position [6939, 0]
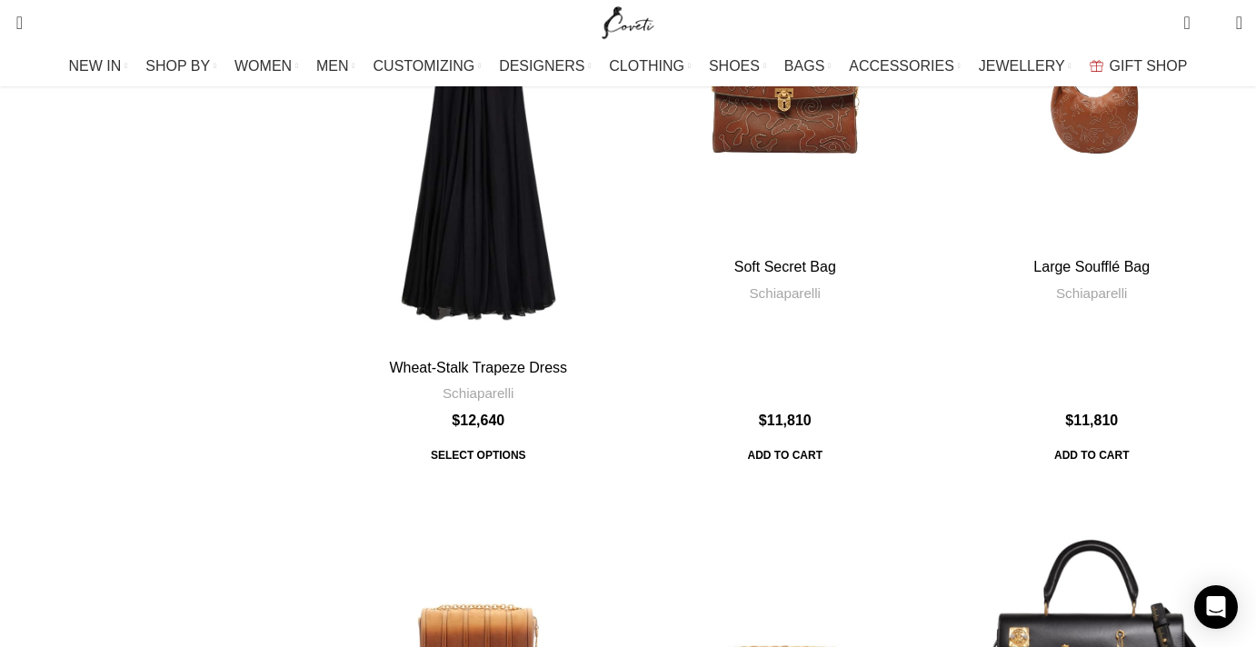
scroll to position [7318, 0]
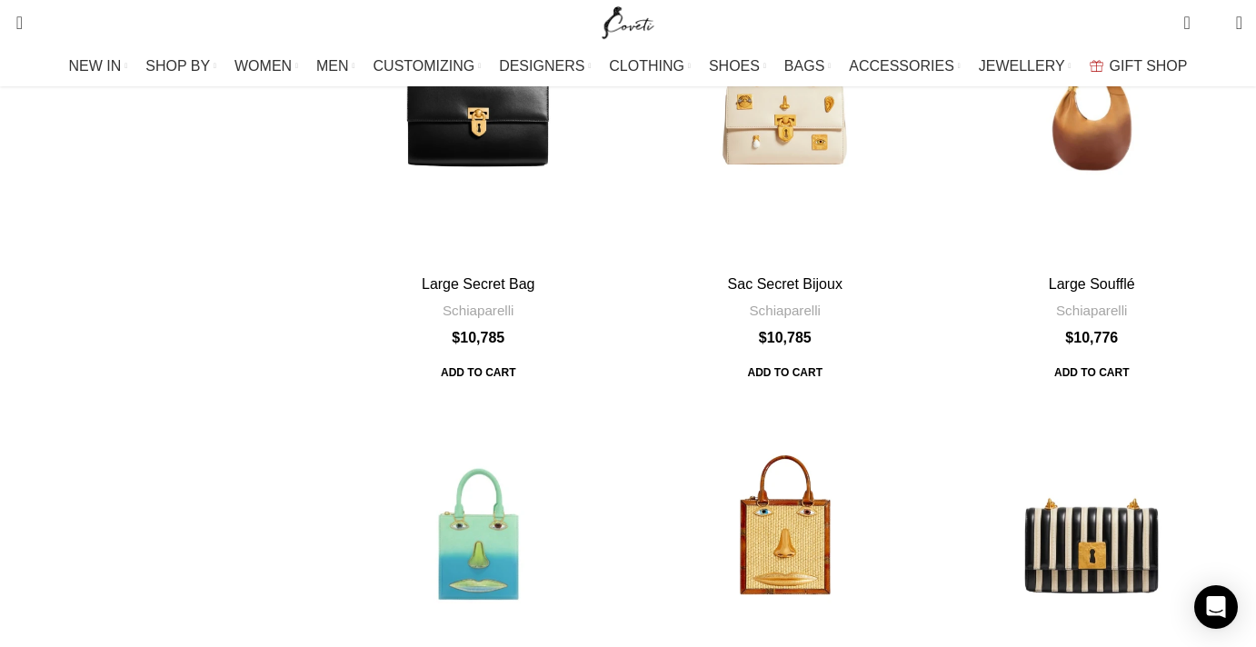
scroll to position [1776, 0]
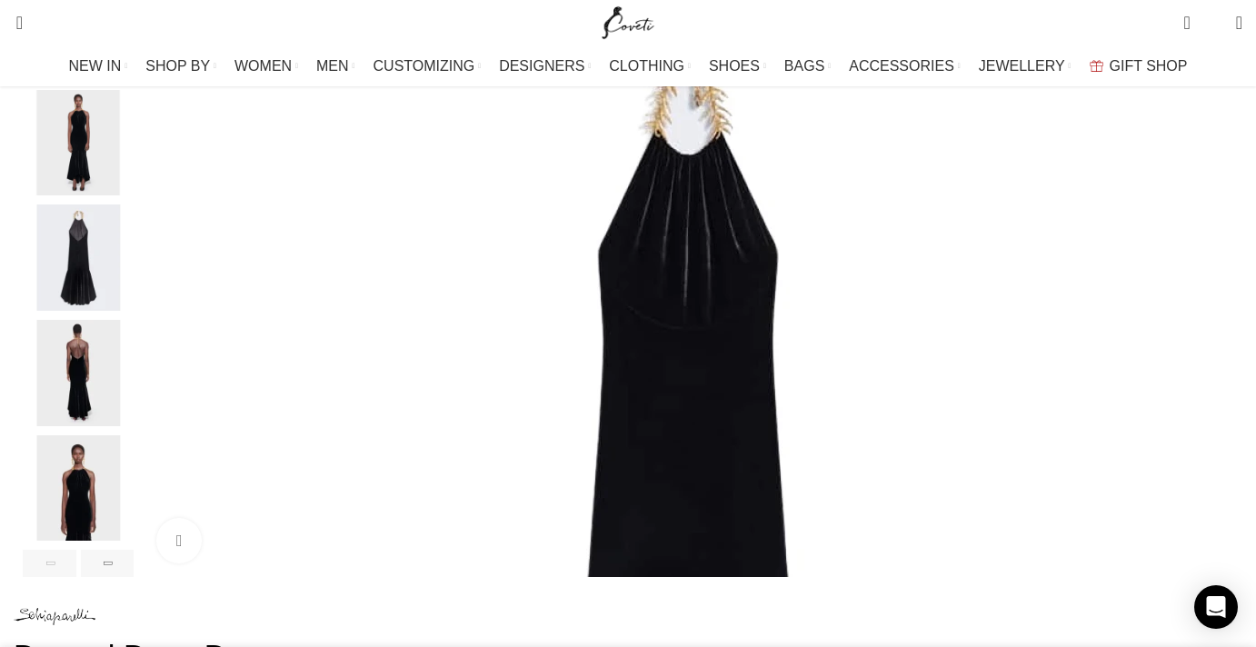
scroll to position [375, 0]
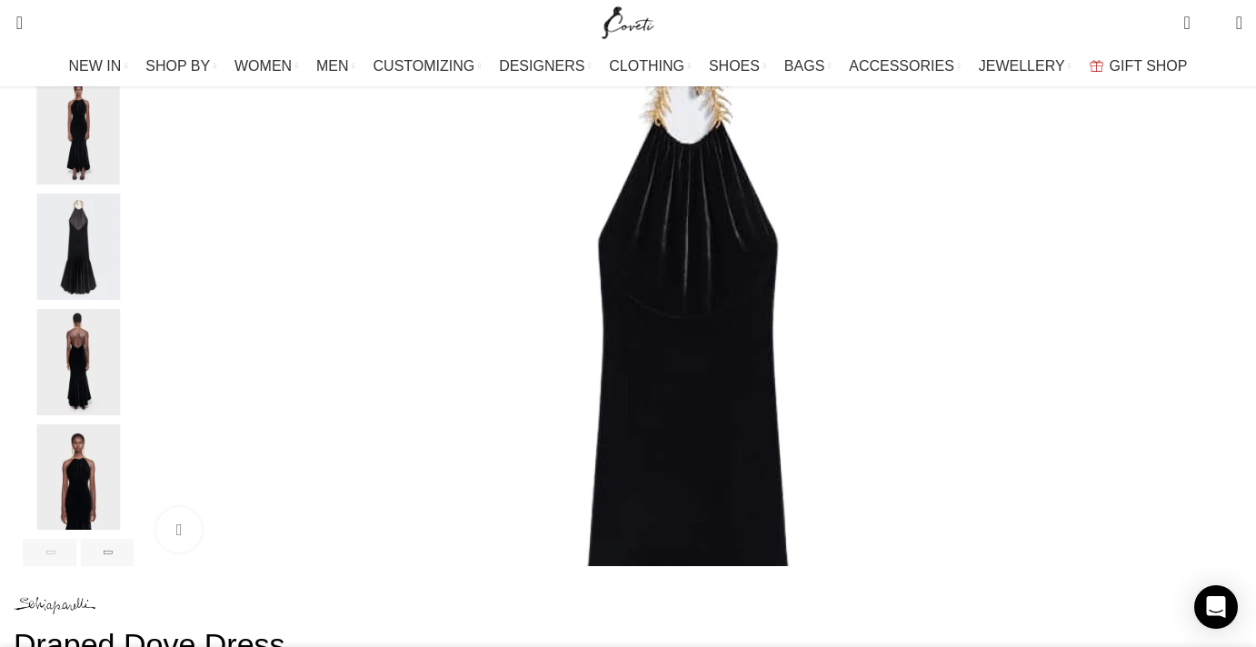
click at [134, 383] on img "4 / 6" at bounding box center [78, 362] width 111 height 106
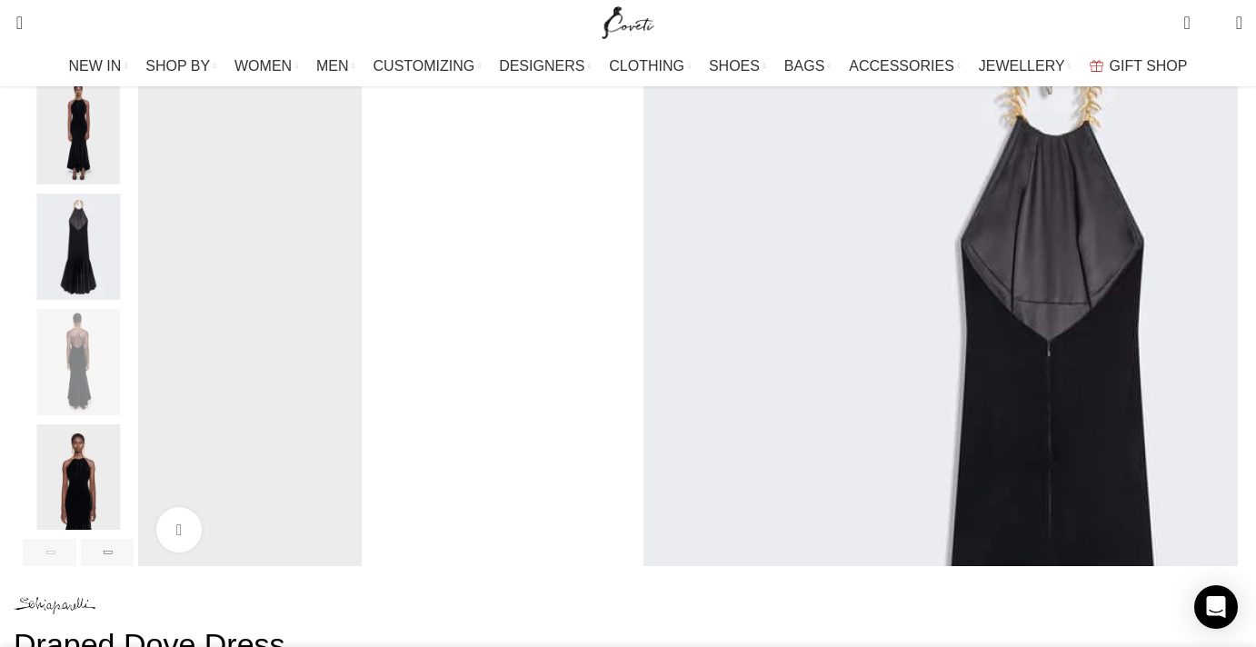
click at [134, 496] on img "5 / 6" at bounding box center [78, 477] width 111 height 106
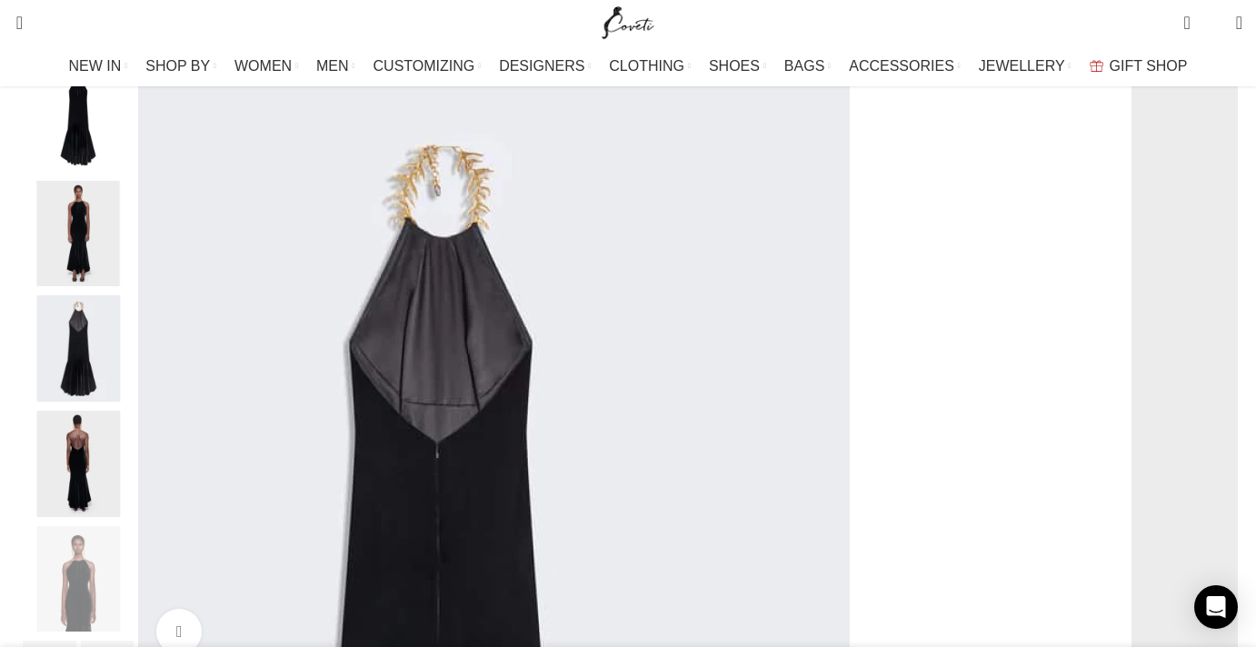
scroll to position [0, 573]
click at [1215, 390] on div "Next slide" at bounding box center [1237, 366] width 45 height 45
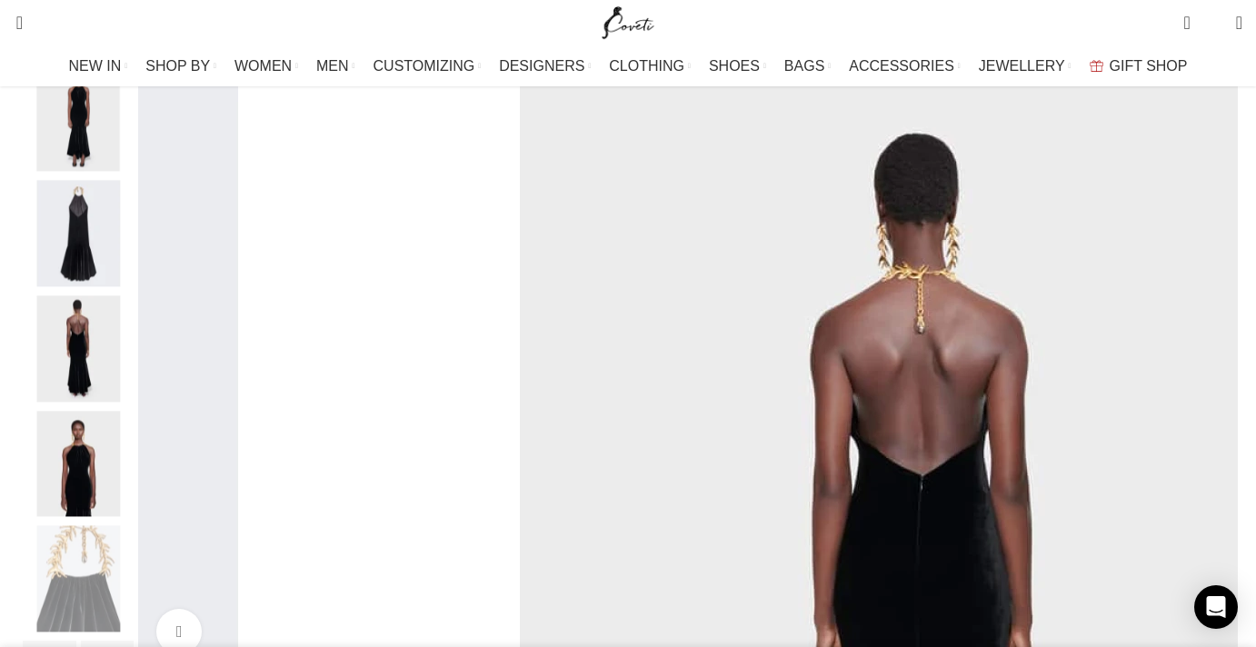
click at [1215, 390] on div "Next slide" at bounding box center [1237, 366] width 45 height 45
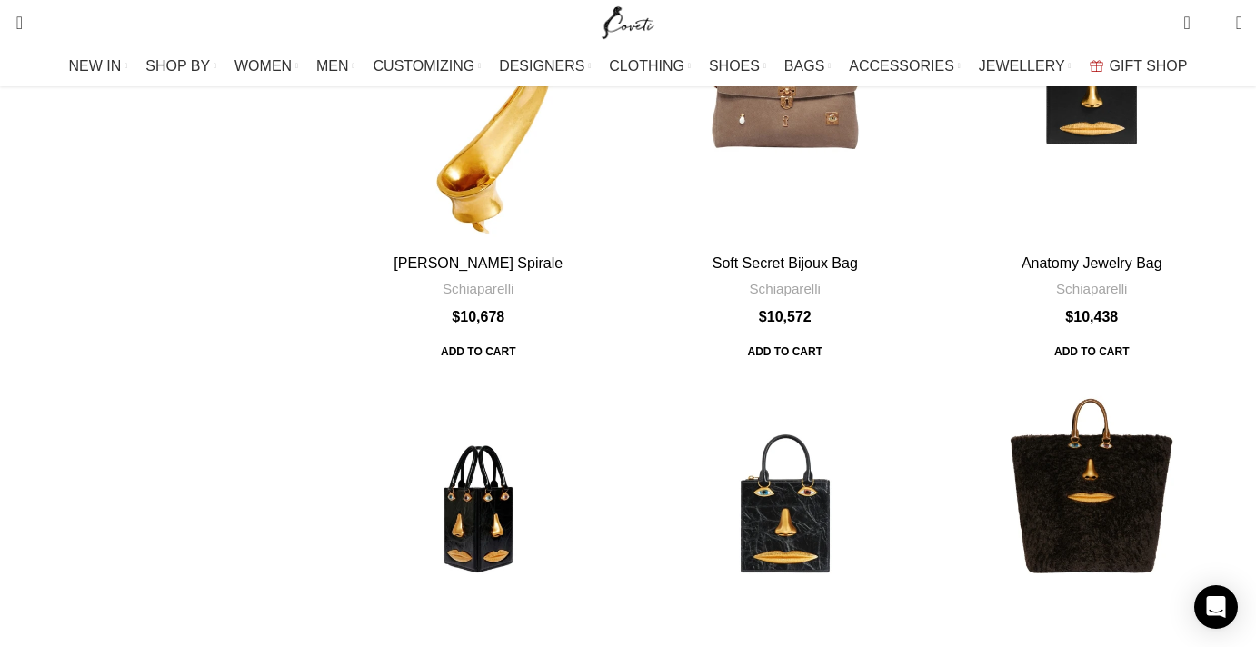
scroll to position [3738, 0]
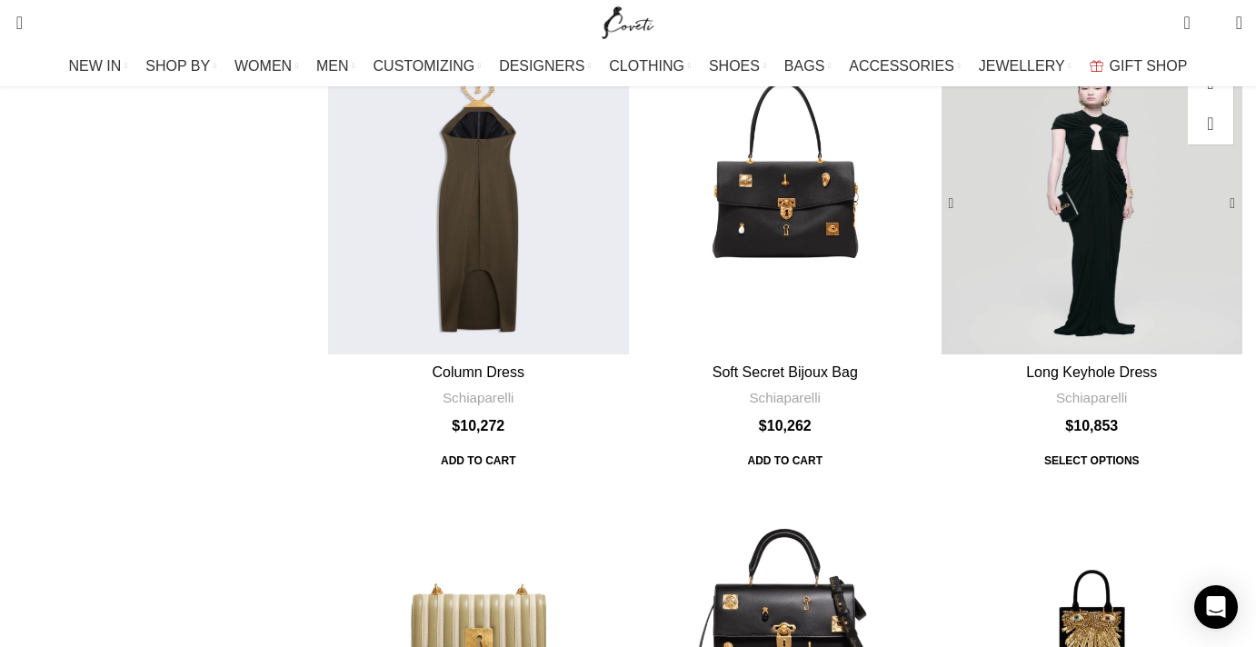
scroll to position [4803, 0]
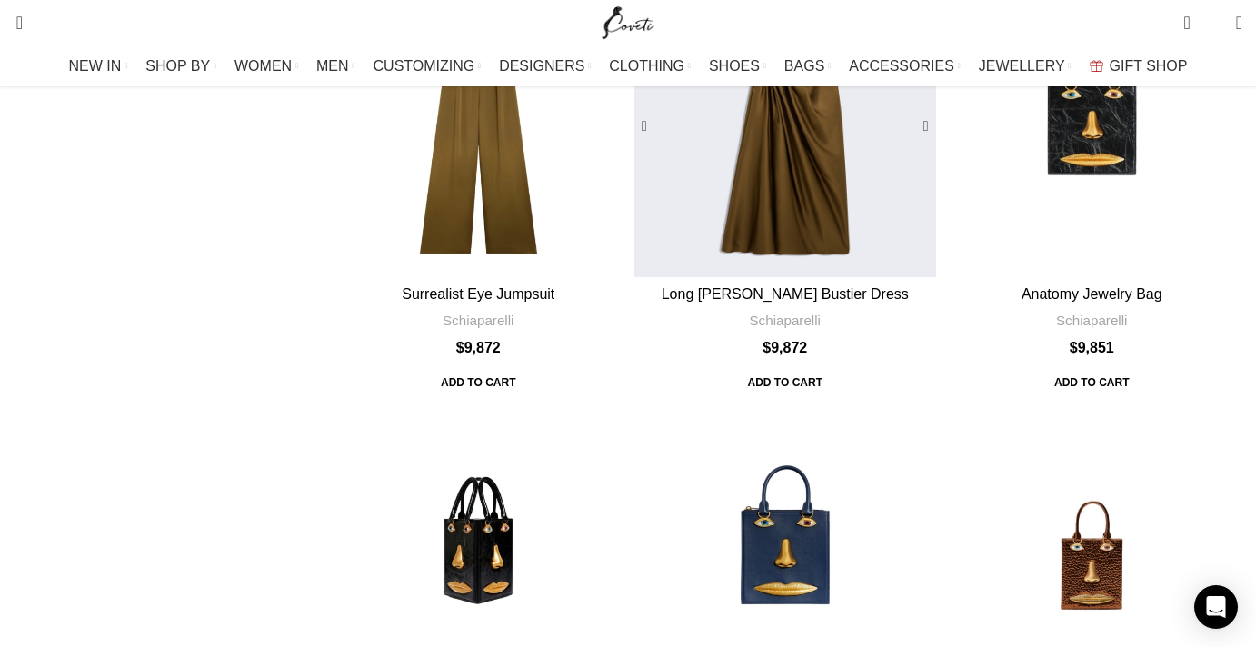
scroll to position [6178, 0]
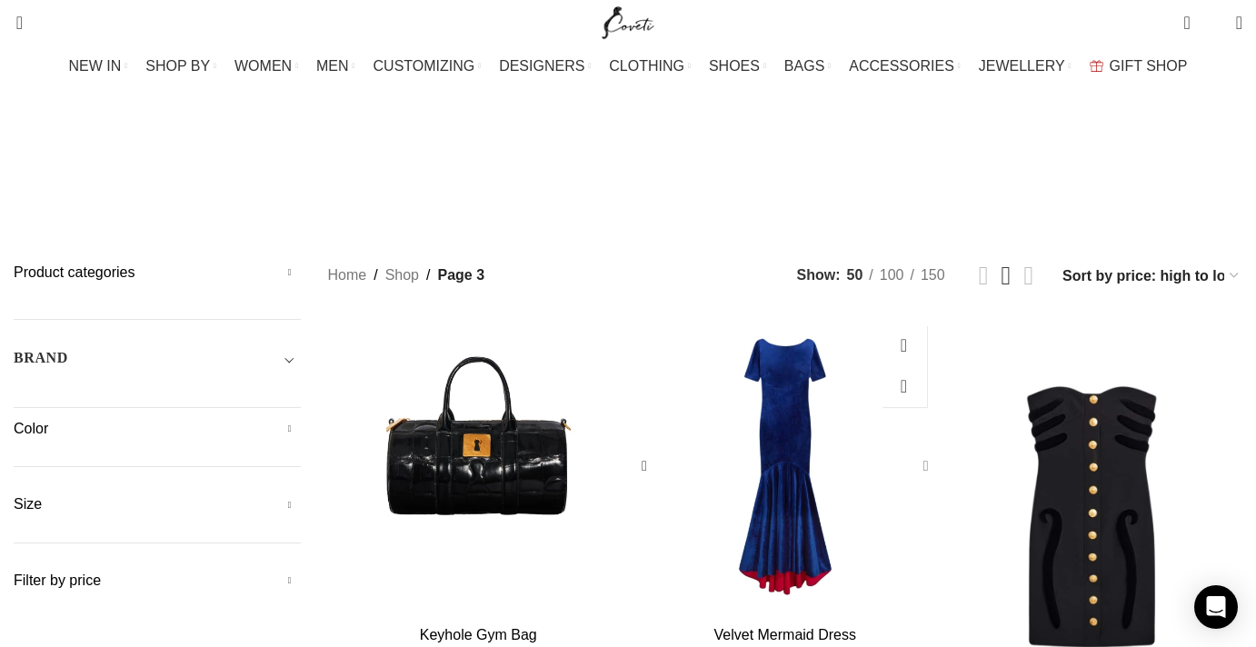
click at [909, 453] on div "Velvet Mermaid Dress" at bounding box center [922, 466] width 27 height 27
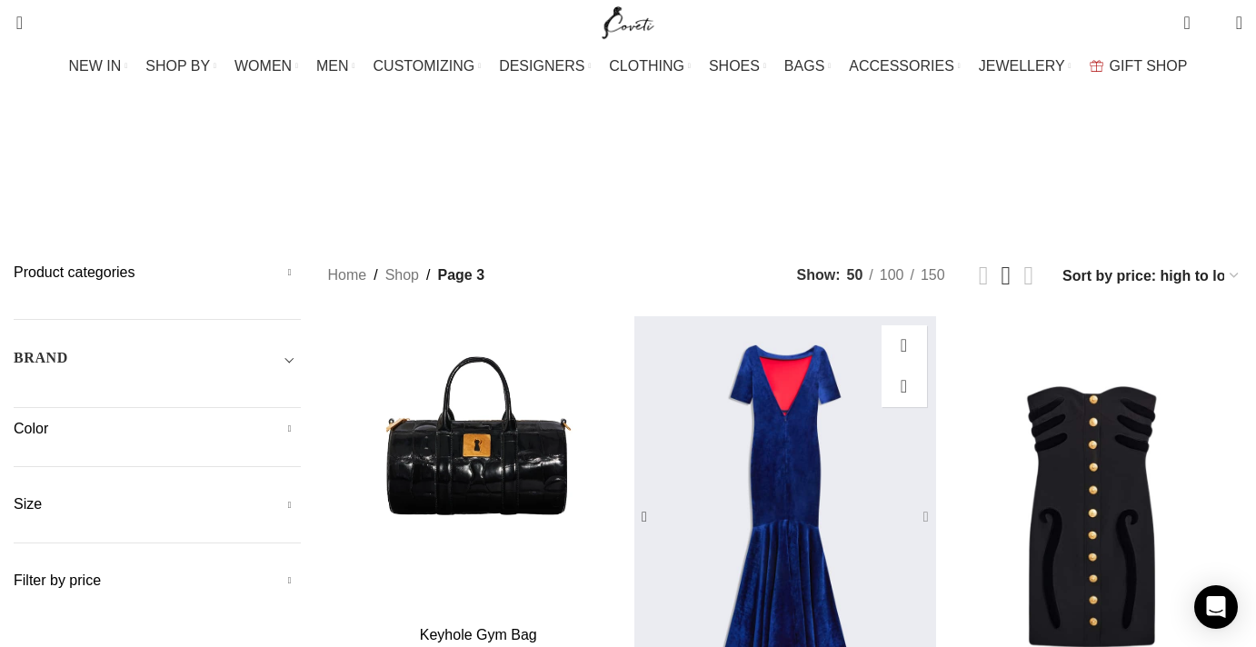
click at [889, 327] on div "Velvet Mermaid Dress" at bounding box center [905, 517] width 60 height 402
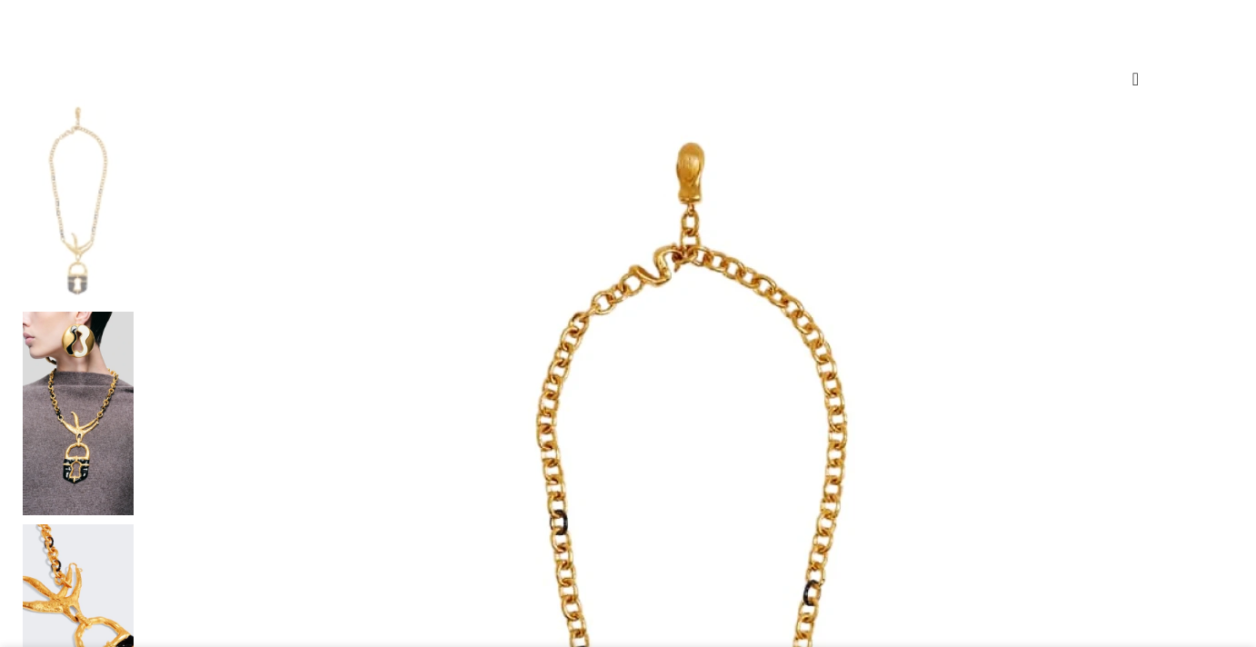
scroll to position [212, 0]
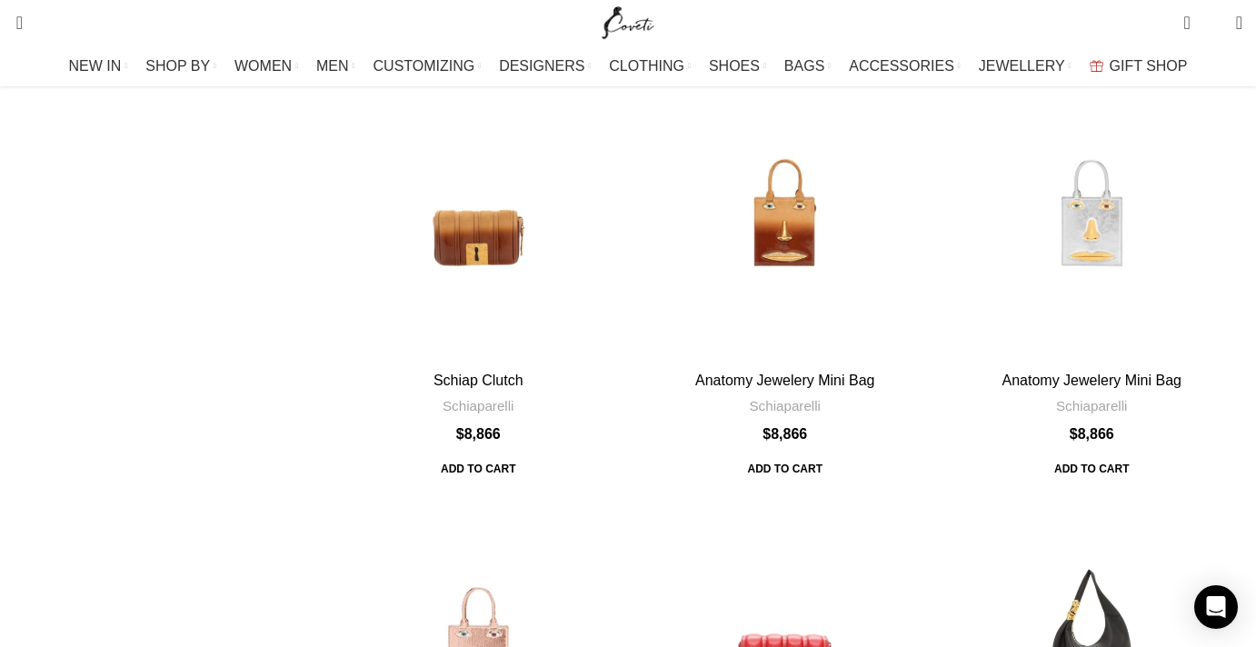
scroll to position [5136, 0]
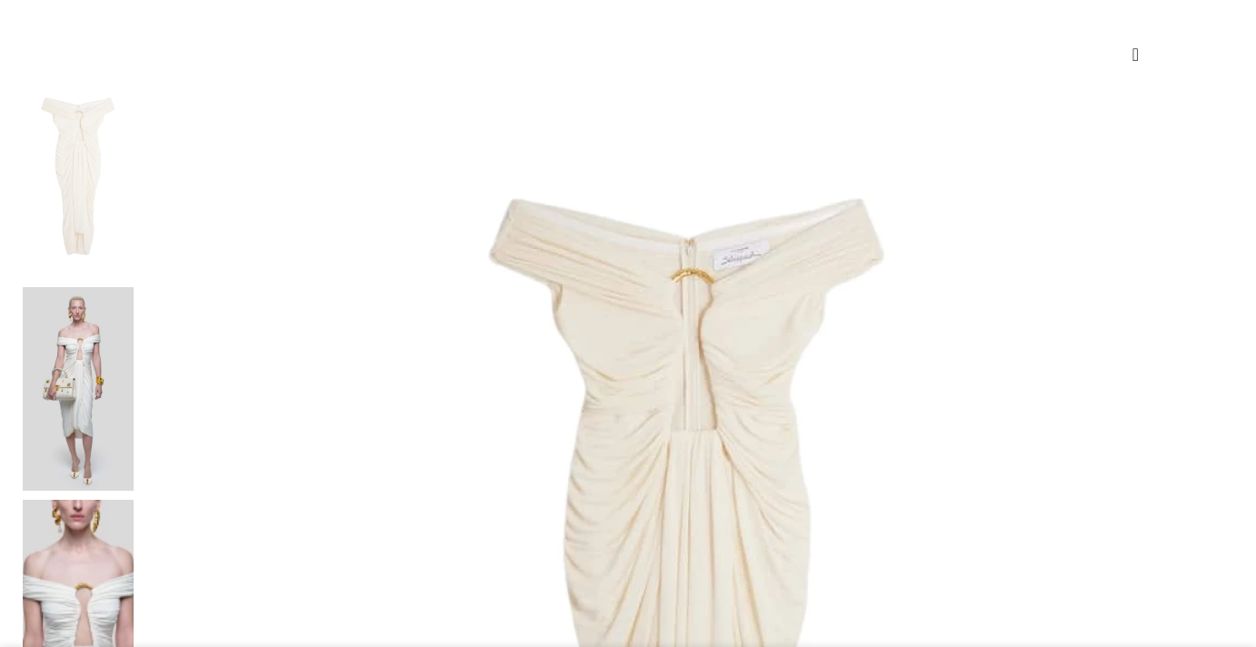
scroll to position [381, 0]
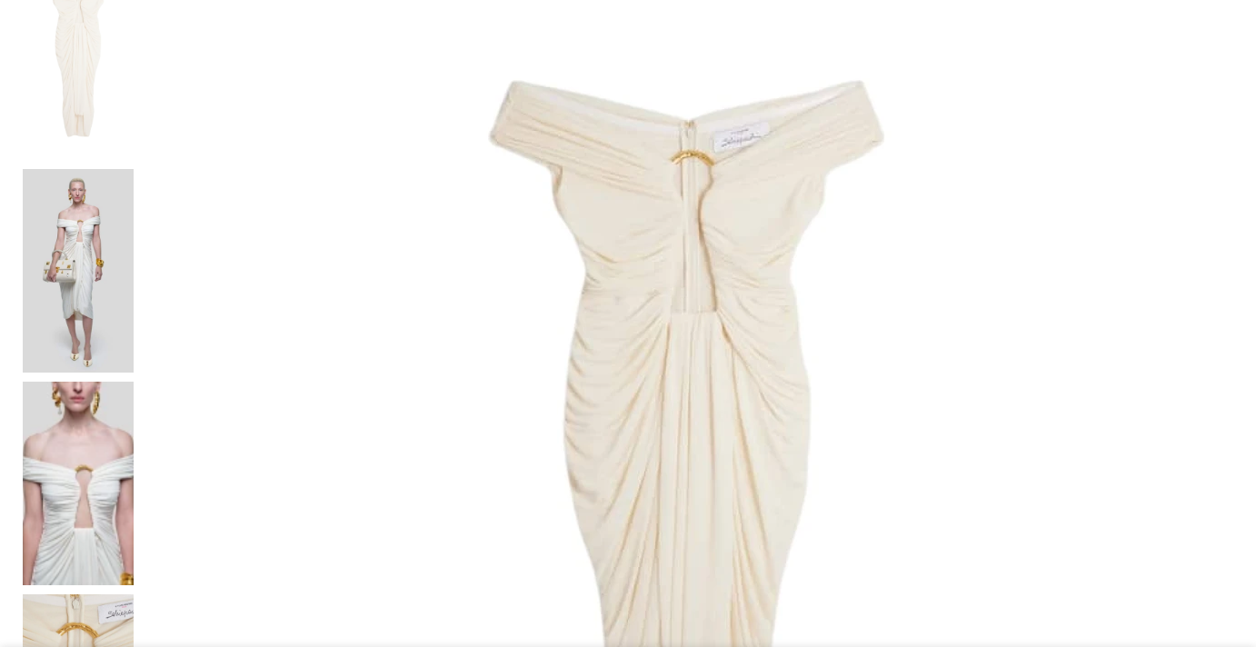
click at [130, 170] on img at bounding box center [78, 271] width 111 height 204
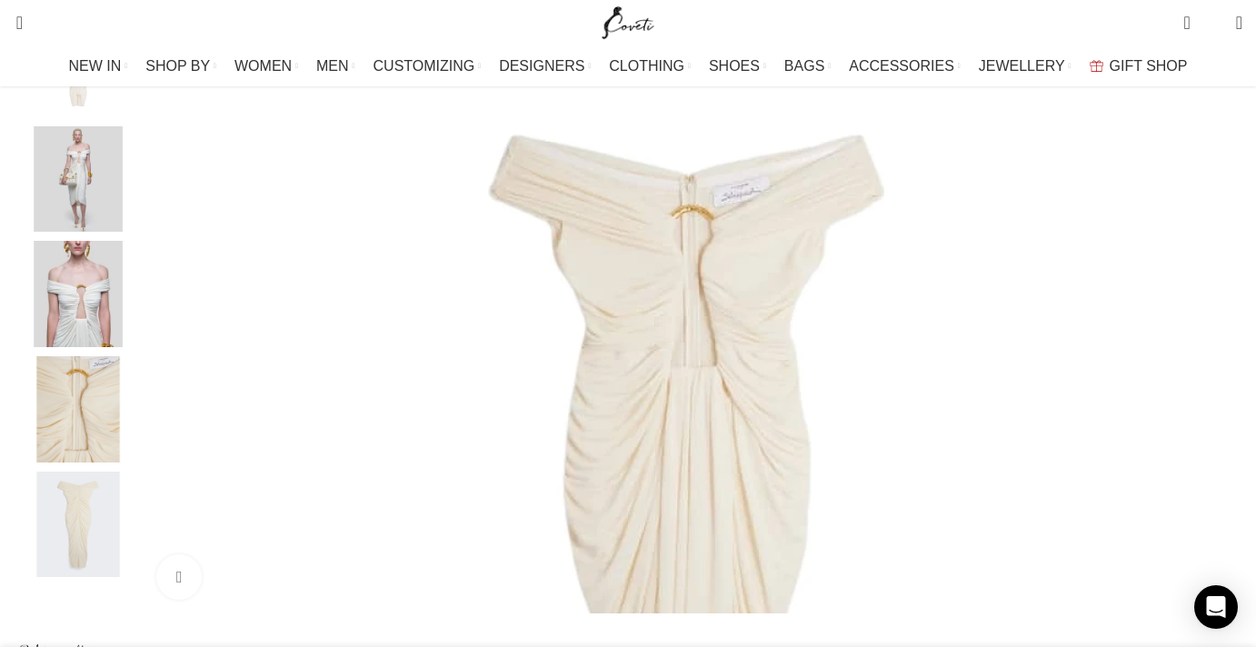
scroll to position [323, 0]
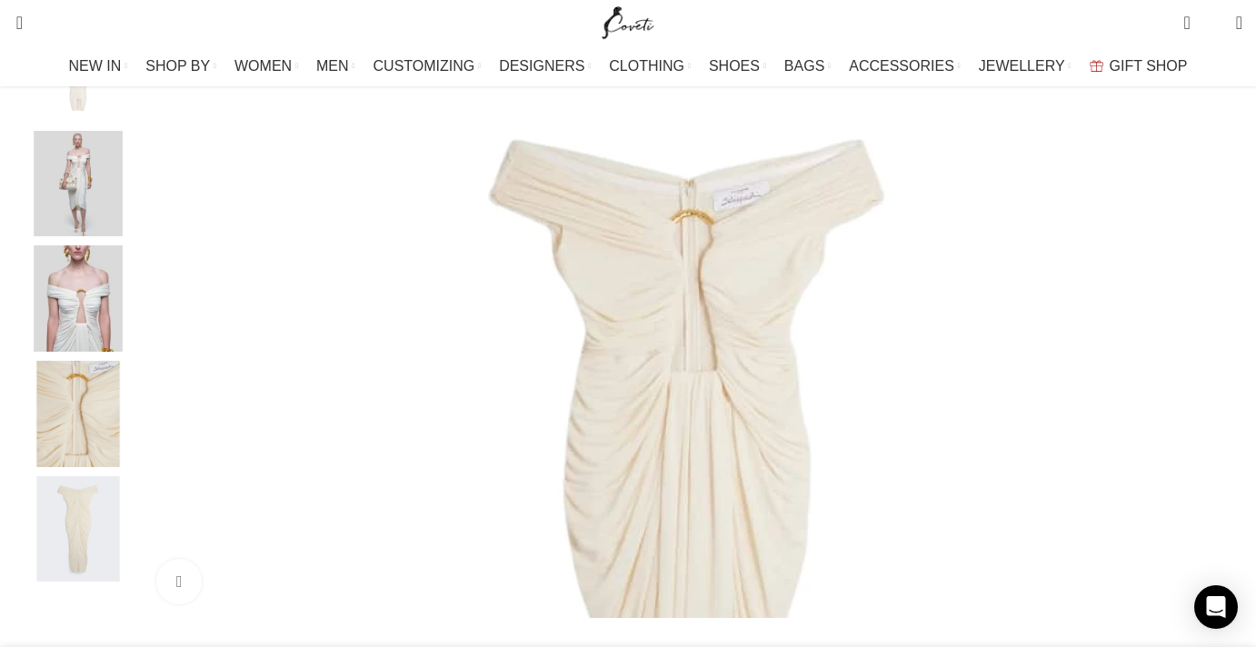
click at [134, 322] on img "3 / 5" at bounding box center [78, 298] width 111 height 106
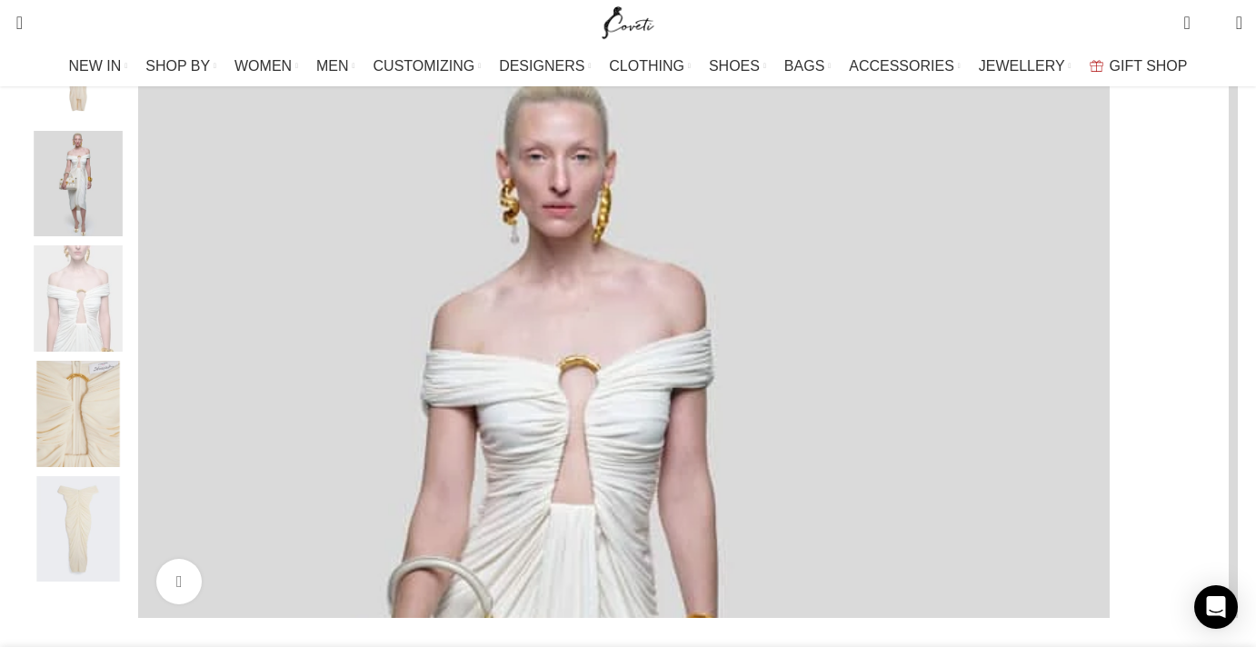
scroll to position [367, 0]
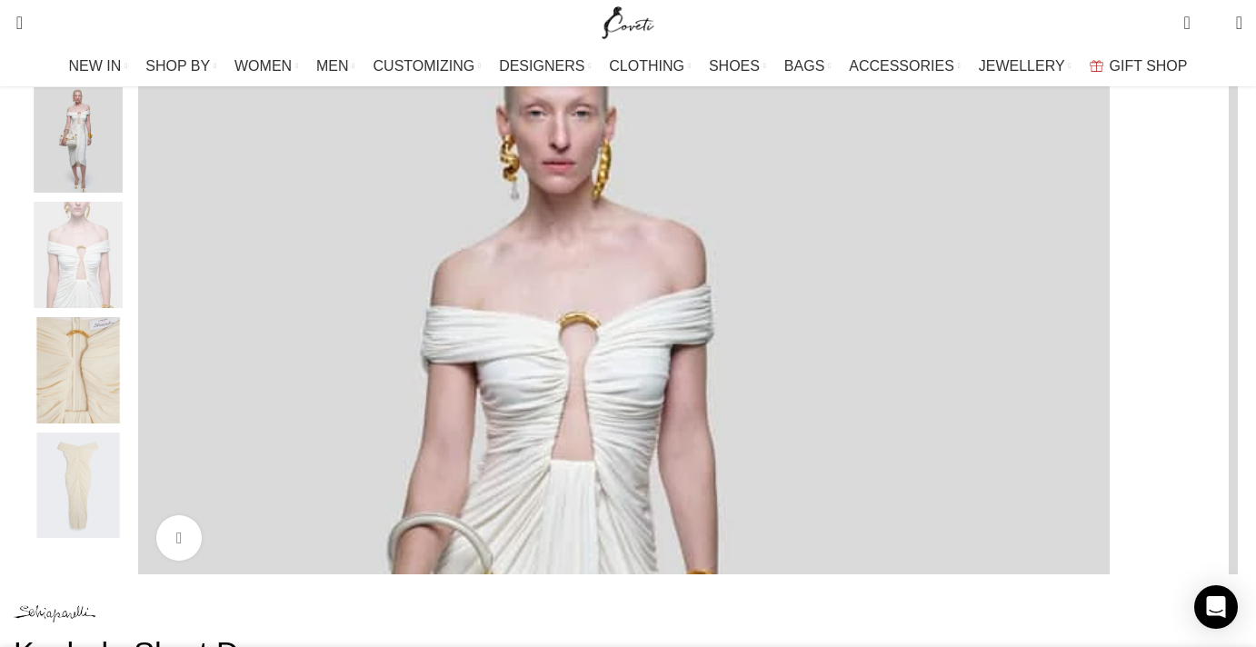
click at [134, 382] on img "4 / 5" at bounding box center [78, 370] width 111 height 106
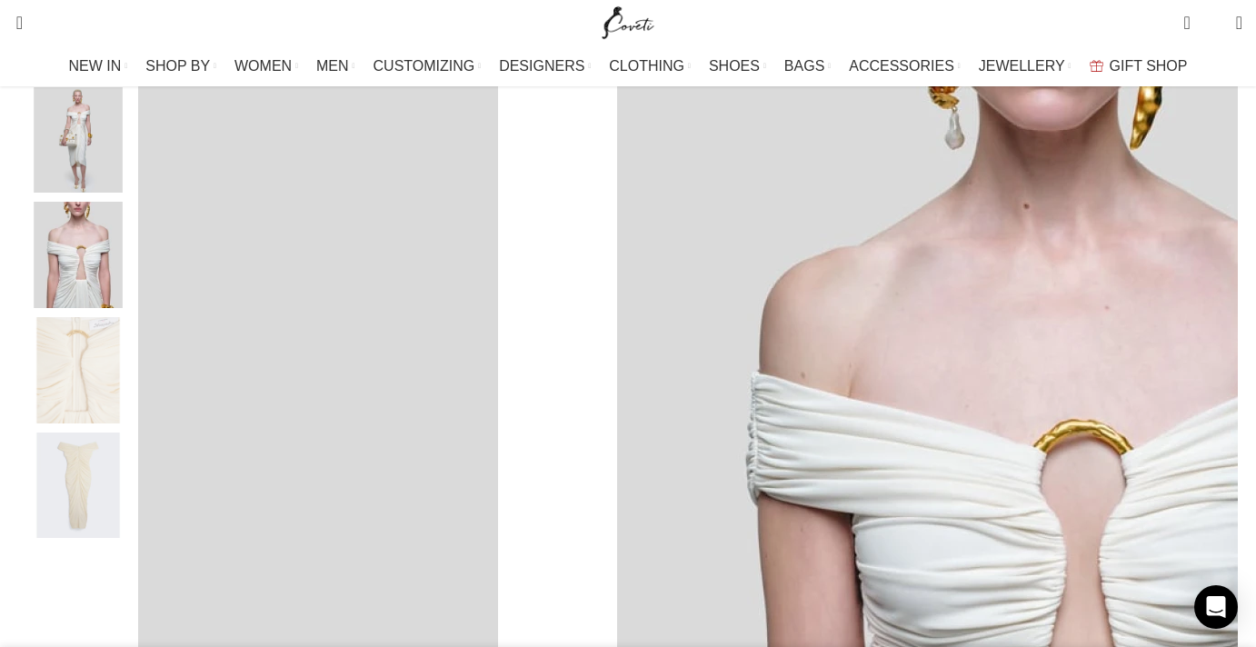
click at [129, 478] on img "5 / 5" at bounding box center [78, 485] width 111 height 106
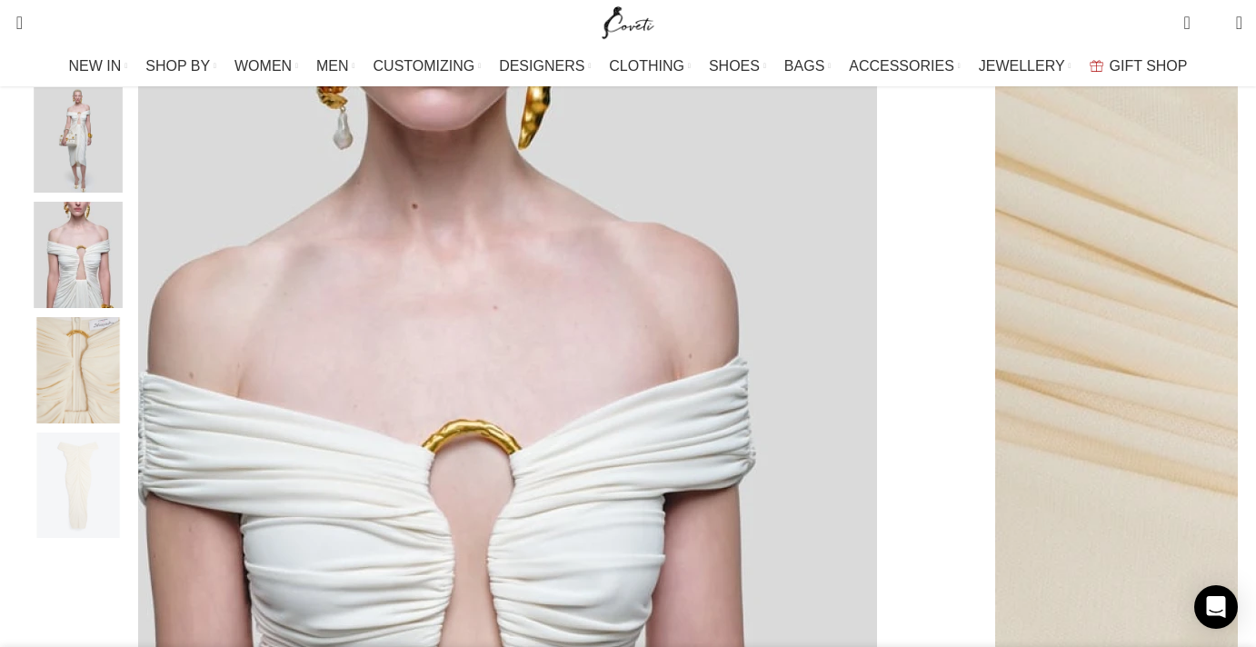
click at [134, 308] on img "3 / 5" at bounding box center [78, 255] width 111 height 106
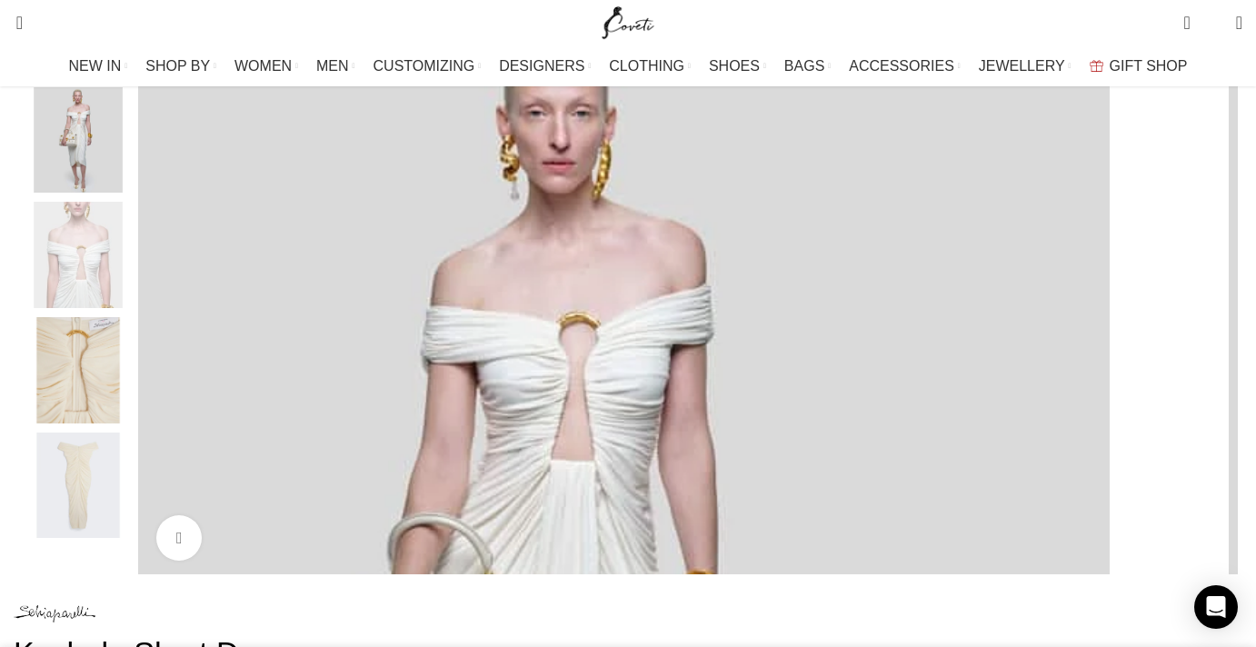
click at [134, 174] on img "2 / 5" at bounding box center [78, 140] width 111 height 106
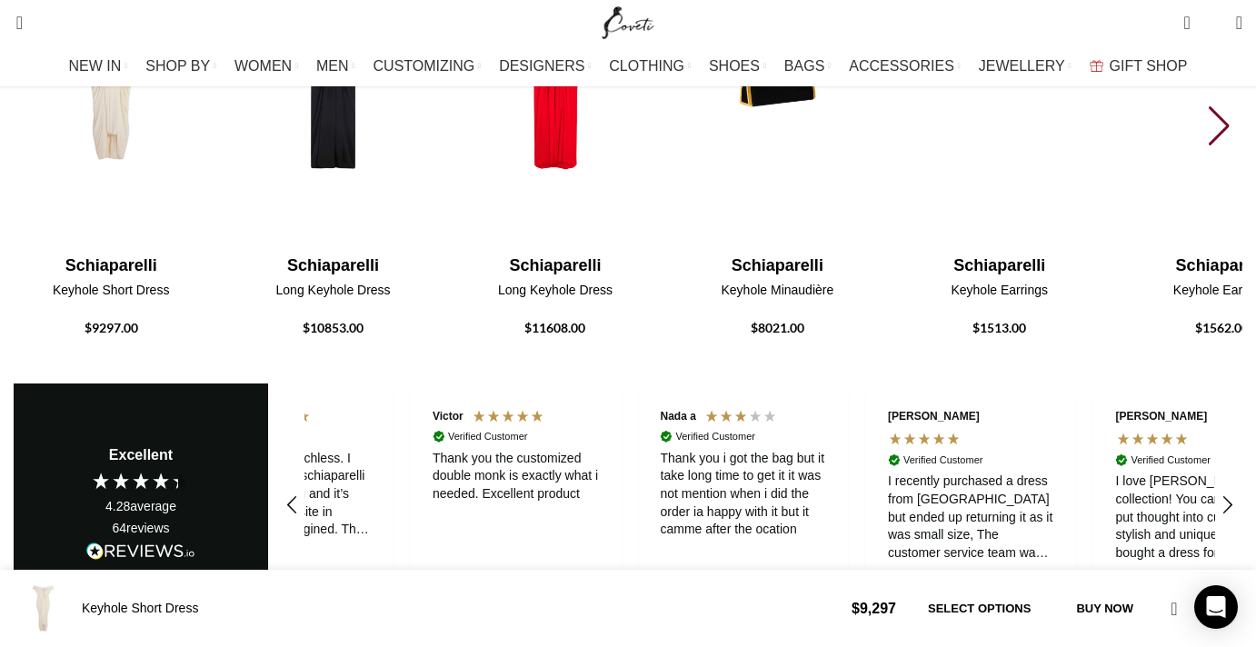
scroll to position [0, 382]
